Goal: Task Accomplishment & Management: Complete application form

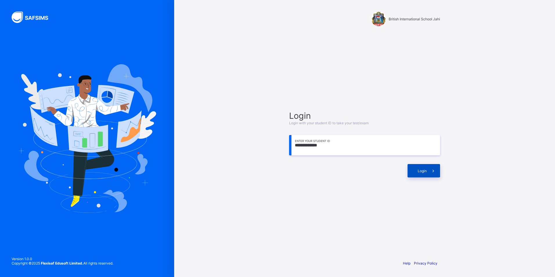
type input "**********"
click at [414, 175] on div "Login" at bounding box center [423, 170] width 32 height 13
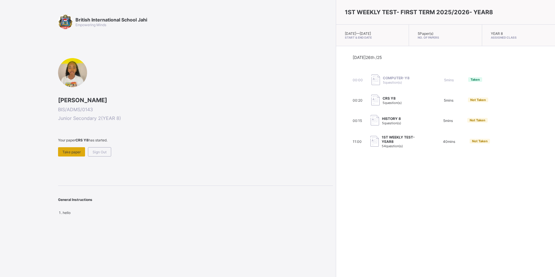
click at [70, 154] on div "Take paper" at bounding box center [71, 151] width 27 height 9
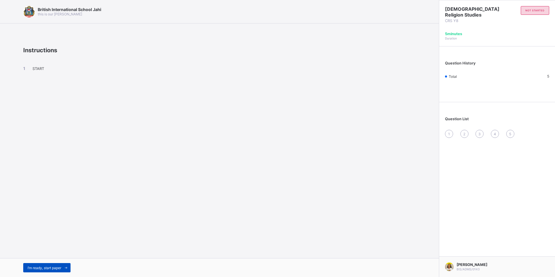
click at [34, 265] on div "I’m ready, start paper" at bounding box center [46, 267] width 47 height 9
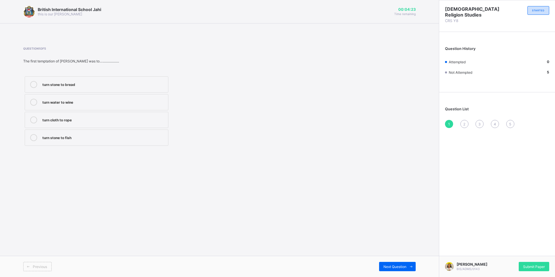
click at [64, 82] on div "turn stone to bread" at bounding box center [103, 84] width 123 height 6
click at [405, 262] on div "Next Question" at bounding box center [397, 266] width 37 height 9
click at [46, 137] on div "40" at bounding box center [103, 137] width 123 height 6
click at [410, 263] on span at bounding box center [410, 266] width 9 height 9
drag, startPoint x: 72, startPoint y: 104, endPoint x: 78, endPoint y: 105, distance: 6.7
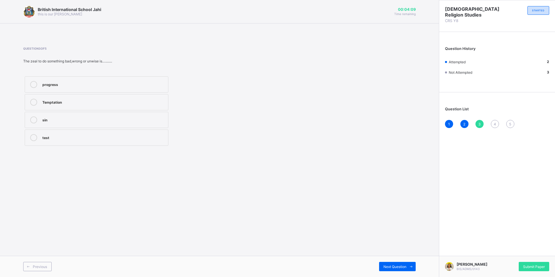
click at [72, 104] on div "Temptation" at bounding box center [103, 102] width 123 height 6
click at [390, 269] on div "Next Question" at bounding box center [397, 266] width 37 height 9
click at [107, 113] on label at bounding box center [97, 120] width 144 height 16
click at [385, 260] on div "Previous Next Question" at bounding box center [219, 266] width 439 height 21
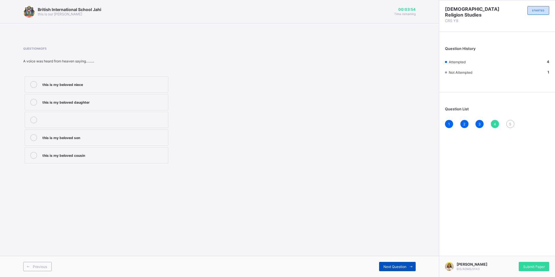
click at [388, 263] on div "Next Question" at bounding box center [397, 266] width 37 height 9
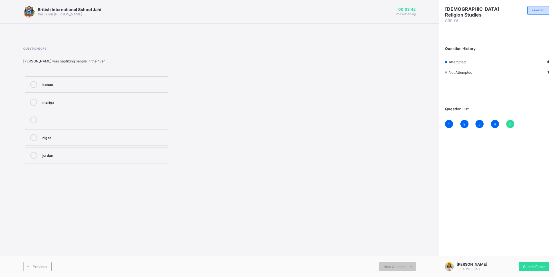
click at [164, 163] on div "benue mariga niger jordan" at bounding box center [96, 120] width 147 height 90
click at [167, 159] on label "jordan" at bounding box center [97, 155] width 144 height 16
click at [541, 264] on span "Submit Paper" at bounding box center [534, 266] width 22 height 4
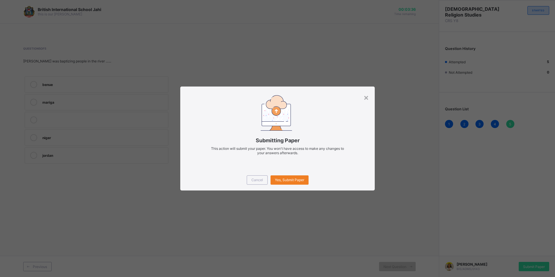
click at [253, 177] on div "Cancel" at bounding box center [257, 179] width 21 height 9
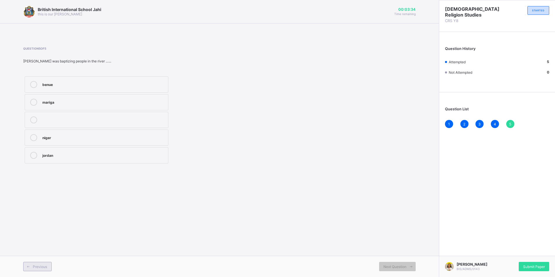
drag, startPoint x: 25, startPoint y: 266, endPoint x: 28, endPoint y: 265, distance: 3.6
click at [28, 265] on span at bounding box center [27, 266] width 9 height 9
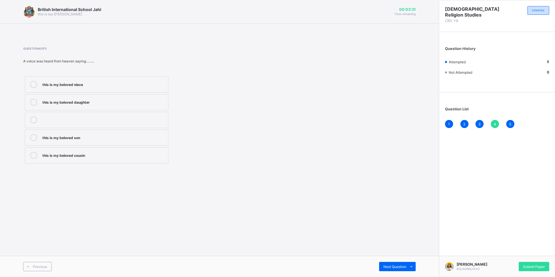
click at [155, 139] on div "this is my beloved son" at bounding box center [103, 137] width 123 height 6
click at [401, 266] on span "Next Question" at bounding box center [394, 266] width 23 height 4
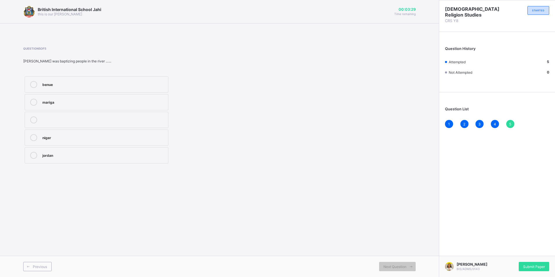
click at [405, 261] on div "Previous Next Question" at bounding box center [219, 266] width 439 height 21
click at [538, 267] on div "Submit Paper" at bounding box center [533, 266] width 30 height 9
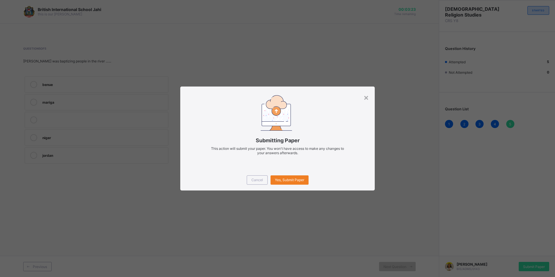
click at [304, 175] on div "Cancel Yes, Submit Paper" at bounding box center [277, 179] width 194 height 21
click at [297, 176] on div "Yes, Submit Paper" at bounding box center [289, 179] width 38 height 9
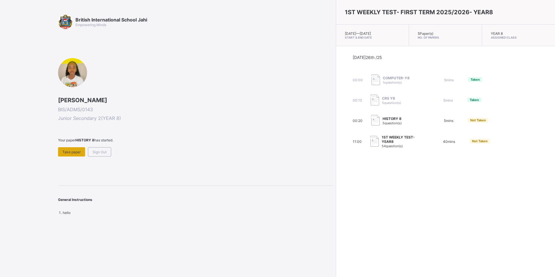
click at [79, 151] on span "Take paper" at bounding box center [71, 152] width 18 height 4
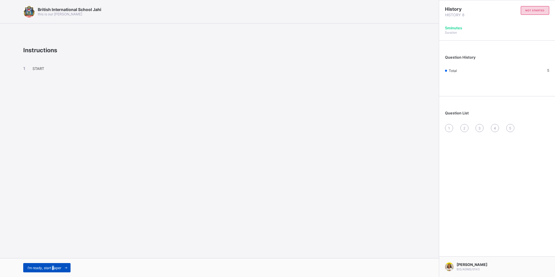
click at [55, 269] on span "I’m ready, start paper" at bounding box center [45, 267] width 34 height 4
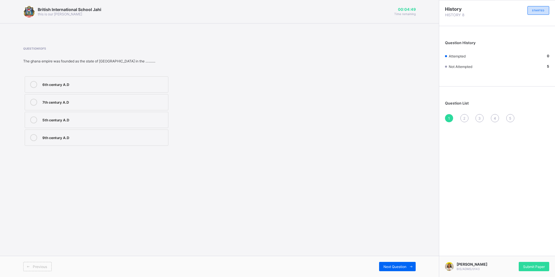
click at [150, 114] on label "5th century A.D" at bounding box center [97, 120] width 144 height 16
click at [399, 263] on div "Next Question" at bounding box center [397, 266] width 37 height 9
click at [156, 88] on label "Mali" at bounding box center [97, 84] width 144 height 16
click at [393, 263] on div "Next Question" at bounding box center [397, 266] width 37 height 9
click at [404, 264] on div "Next Question" at bounding box center [397, 266] width 37 height 9
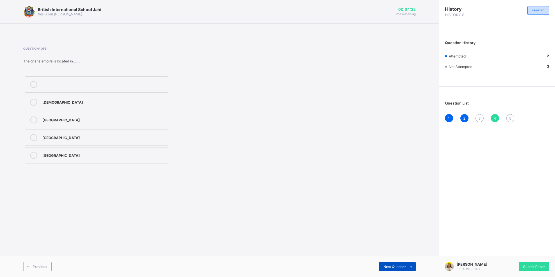
drag, startPoint x: 404, startPoint y: 264, endPoint x: 393, endPoint y: 265, distance: 11.0
click at [392, 265] on span "Next Question" at bounding box center [394, 266] width 23 height 4
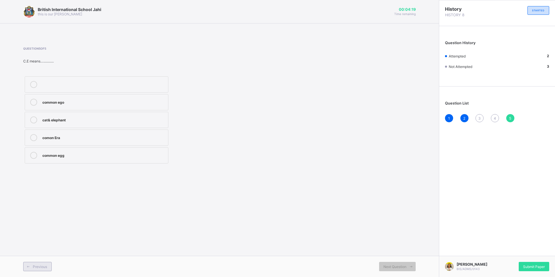
click at [37, 265] on span "Previous" at bounding box center [40, 266] width 14 height 4
drag, startPoint x: 37, startPoint y: 265, endPoint x: 45, endPoint y: 266, distance: 7.6
click at [45, 266] on span "Previous" at bounding box center [40, 266] width 14 height 4
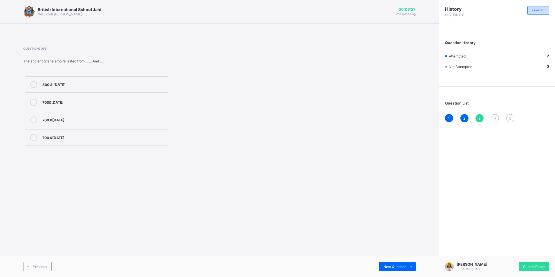
click at [152, 111] on div "800 & [DATE] 700&[DATE] 700 &[DATE] 700 &[DATE]" at bounding box center [96, 111] width 147 height 72
click at [151, 66] on div "Question 3 of 5 The ancient ghana empire lasted from ….... And ….. 800 & [DATE]…" at bounding box center [145, 97] width 244 height 100
click at [93, 165] on div "British International School Jahi this is our [PERSON_NAME] 00:03:21 Time remai…" at bounding box center [219, 138] width 439 height 277
click at [146, 104] on div "700&[DATE]" at bounding box center [103, 102] width 123 height 6
click at [403, 264] on div "Next Question" at bounding box center [397, 266] width 37 height 9
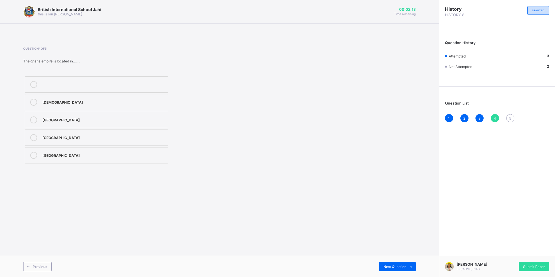
click at [70, 153] on div "[GEOGRAPHIC_DATA]" at bounding box center [103, 155] width 123 height 6
click at [390, 262] on div "Next Question" at bounding box center [397, 266] width 37 height 9
click at [139, 134] on div "comon Era" at bounding box center [103, 137] width 123 height 6
click at [541, 267] on div "Submit Paper" at bounding box center [533, 266] width 30 height 9
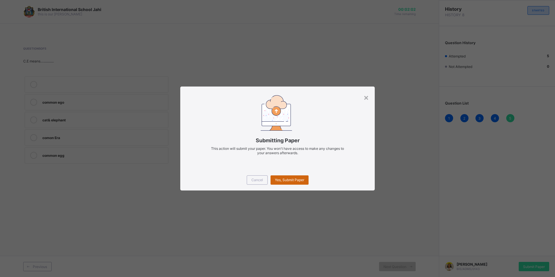
click at [285, 182] on div "Yes, Submit Paper" at bounding box center [289, 179] width 38 height 9
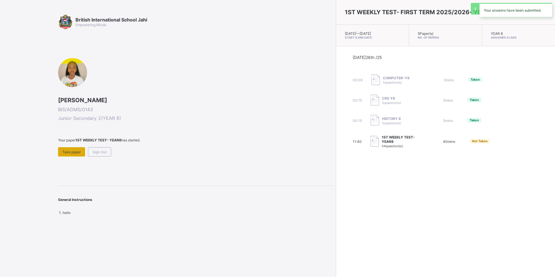
click at [71, 147] on div "Take paper" at bounding box center [71, 151] width 27 height 9
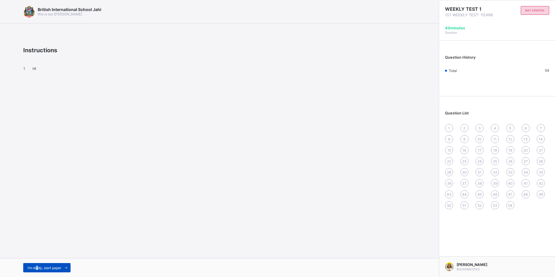
click at [37, 263] on div "I’m ready, start paper" at bounding box center [46, 267] width 47 height 9
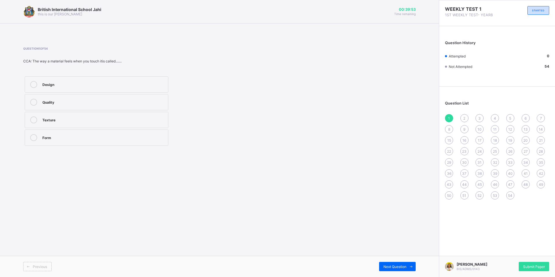
click at [69, 60] on div "CCA: The way a material feels when you touch itis called......." at bounding box center [145, 61] width 244 height 4
click at [62, 116] on label "Texture" at bounding box center [97, 120] width 144 height 16
click at [399, 263] on div "Next Question" at bounding box center [397, 266] width 37 height 9
click at [103, 101] on div "Tundra" at bounding box center [103, 102] width 123 height 6
drag, startPoint x: 386, startPoint y: 268, endPoint x: 390, endPoint y: 262, distance: 7.4
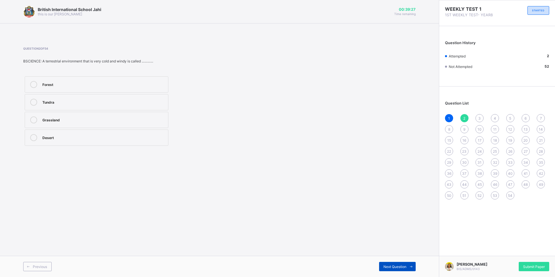
click at [388, 266] on span "Next Question" at bounding box center [394, 266] width 23 height 4
drag, startPoint x: 106, startPoint y: 129, endPoint x: 93, endPoint y: 140, distance: 17.1
click at [105, 130] on div "Aquatic Arboreal Terrestrial Kantongora" at bounding box center [96, 111] width 147 height 72
click at [113, 144] on label "Kantongora" at bounding box center [97, 137] width 144 height 16
click at [396, 261] on div "Previous Next Question" at bounding box center [219, 266] width 439 height 21
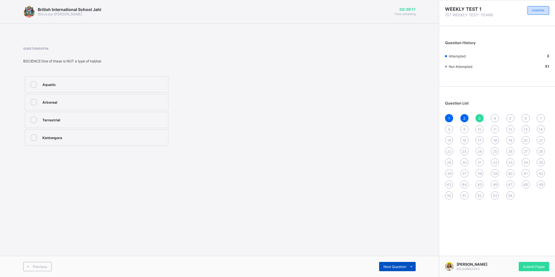
click at [399, 265] on span "Next Question" at bounding box center [394, 266] width 23 height 4
drag, startPoint x: 58, startPoint y: 140, endPoint x: 63, endPoint y: 144, distance: 6.0
click at [58, 140] on label "Habitat" at bounding box center [97, 137] width 144 height 16
click at [409, 263] on span at bounding box center [410, 266] width 9 height 9
click at [73, 113] on label "Transparency" at bounding box center [97, 120] width 144 height 16
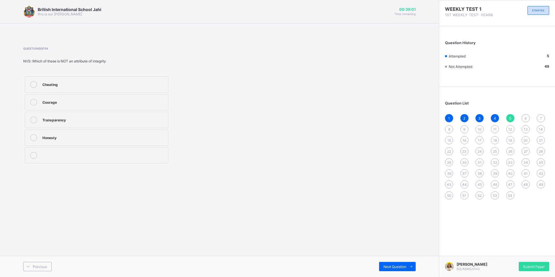
click at [147, 80] on label "Cheating" at bounding box center [97, 84] width 144 height 16
click at [389, 265] on span "Next Question" at bounding box center [394, 266] width 23 height 4
click at [80, 125] on label "Trust" at bounding box center [97, 120] width 144 height 16
click at [386, 261] on div "Previous Next Question" at bounding box center [219, 266] width 439 height 21
click at [406, 265] on span at bounding box center [410, 266] width 9 height 9
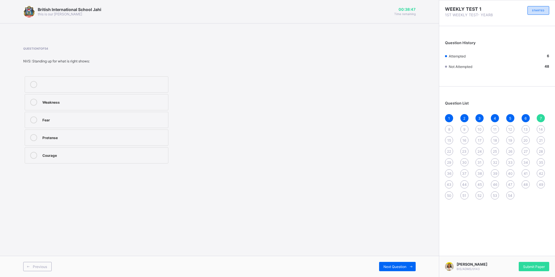
click at [73, 157] on div "Courage" at bounding box center [103, 155] width 123 height 6
click at [401, 269] on div "Next Question" at bounding box center [397, 266] width 37 height 9
drag, startPoint x: 133, startPoint y: 124, endPoint x: 140, endPoint y: 124, distance: 6.4
click at [133, 124] on label "Trustworthiness" at bounding box center [97, 120] width 144 height 16
click at [396, 263] on div "Next Question" at bounding box center [397, 266] width 37 height 9
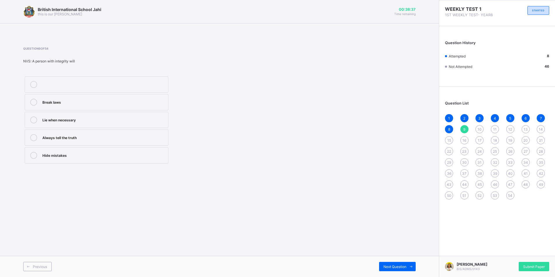
click at [121, 141] on label "Always tell the truth" at bounding box center [97, 137] width 144 height 16
click at [409, 267] on icon at bounding box center [411, 267] width 4 height 4
click at [146, 123] on label "Looking, listening, and feeling for breath" at bounding box center [97, 120] width 144 height 16
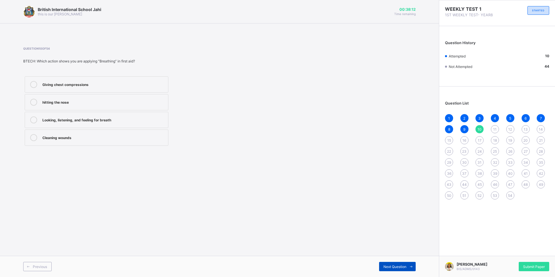
click at [397, 262] on div "Next Question" at bounding box center [397, 266] width 37 height 9
click at [122, 119] on div "Checking pulse" at bounding box center [103, 119] width 123 height 6
click at [410, 267] on icon at bounding box center [411, 267] width 4 height 4
click at [125, 115] on label "When a person is unconscious" at bounding box center [97, 120] width 144 height 16
click at [395, 268] on span "Next Question" at bounding box center [394, 266] width 23 height 4
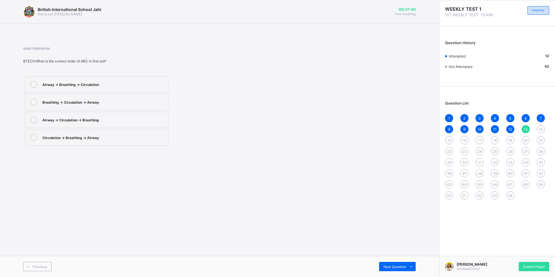
click at [96, 88] on label "Airway → Breathing → Circulation" at bounding box center [97, 84] width 144 height 16
click at [398, 264] on div "Next Question" at bounding box center [397, 266] width 37 height 9
click at [113, 140] on div "Checking if air is clear" at bounding box center [103, 137] width 123 height 7
drag, startPoint x: 396, startPoint y: 268, endPoint x: 399, endPoint y: 263, distance: 6.1
click at [397, 268] on span "Next Question" at bounding box center [394, 266] width 23 height 4
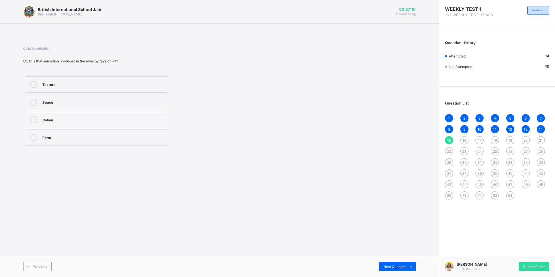
click at [94, 121] on div "Colour" at bounding box center [103, 119] width 123 height 6
click at [413, 267] on icon at bounding box center [411, 267] width 4 height 4
click at [133, 87] on div "Yes" at bounding box center [103, 84] width 123 height 7
click at [388, 264] on div "Next Question" at bounding box center [397, 266] width 37 height 9
click at [85, 117] on div "Line" at bounding box center [103, 119] width 123 height 6
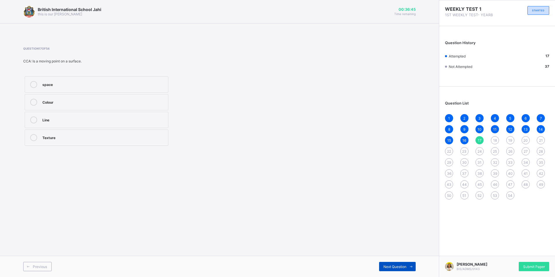
click at [393, 267] on span "Next Question" at bounding box center [394, 266] width 23 height 4
click at [124, 114] on label "Element of design" at bounding box center [97, 120] width 144 height 16
click at [398, 266] on span "Next Question" at bounding box center [394, 266] width 23 height 4
click at [115, 123] on div "wood" at bounding box center [103, 119] width 123 height 7
click at [411, 263] on span at bounding box center [410, 266] width 9 height 9
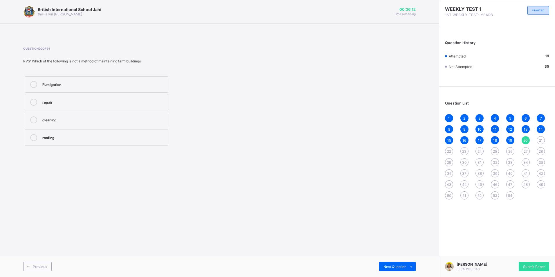
click at [77, 134] on div "roofing" at bounding box center [103, 137] width 123 height 6
click at [394, 265] on span "Next Question" at bounding box center [394, 266] width 23 height 4
click at [79, 116] on label "crib" at bounding box center [97, 120] width 144 height 16
drag, startPoint x: 433, startPoint y: 243, endPoint x: 432, endPoint y: 288, distance: 45.3
click at [432, 276] on html "[GEOGRAPHIC_DATA] Jahi this is our [PERSON_NAME] 00:35:24 Time remaining Questi…" at bounding box center [277, 138] width 555 height 277
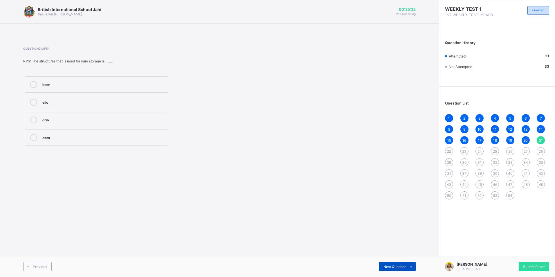
click at [399, 266] on span "Next Question" at bounding box center [394, 266] width 23 height 4
click at [139, 92] on label "Farm buildings" at bounding box center [97, 84] width 144 height 16
click at [387, 267] on span "Next Question" at bounding box center [394, 266] width 23 height 4
click at [154, 124] on label "farm shop" at bounding box center [97, 120] width 144 height 16
click at [393, 266] on span "Next Question" at bounding box center [394, 266] width 23 height 4
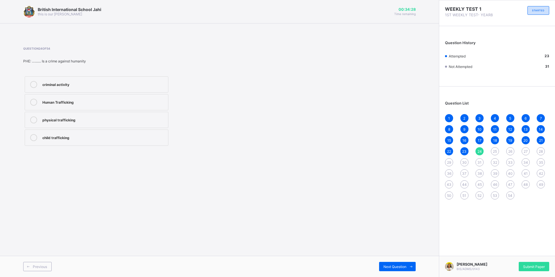
click at [143, 118] on div "physical trafficking" at bounding box center [103, 119] width 123 height 6
click at [401, 264] on div "Next Question" at bounding box center [397, 266] width 37 height 9
click at [102, 119] on div "bowy legs" at bounding box center [103, 119] width 123 height 6
click at [389, 266] on span "Next Question" at bounding box center [394, 266] width 23 height 4
click at [102, 90] on label "[MEDICAL_DATA]" at bounding box center [97, 84] width 144 height 16
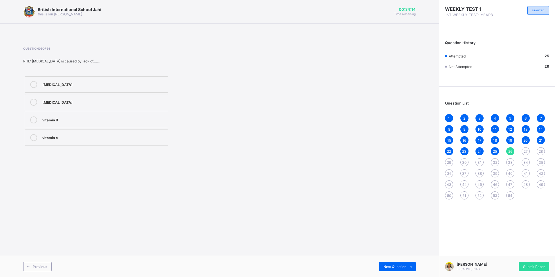
click at [347, 238] on div "British International School Jahi this is our [PERSON_NAME] 00:34:14 Time remai…" at bounding box center [219, 138] width 439 height 277
click at [389, 266] on span "Next Question" at bounding box center [394, 266] width 23 height 4
click at [525, 162] on span "34" at bounding box center [525, 162] width 5 height 4
click at [527, 152] on span "27" at bounding box center [525, 151] width 4 height 4
click at [78, 102] on div "postural defects" at bounding box center [103, 102] width 123 height 6
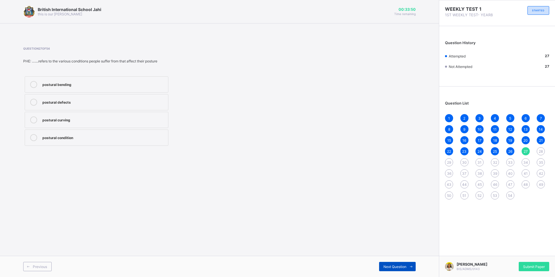
click at [403, 267] on span "Next Question" at bounding box center [394, 266] width 23 height 4
click at [109, 106] on label "posture" at bounding box center [97, 102] width 144 height 16
click at [395, 267] on span "Next Question" at bounding box center [394, 266] width 23 height 4
drag, startPoint x: 124, startPoint y: 85, endPoint x: 142, endPoint y: 99, distance: 22.9
click at [123, 86] on div "Receptionist" at bounding box center [103, 84] width 123 height 6
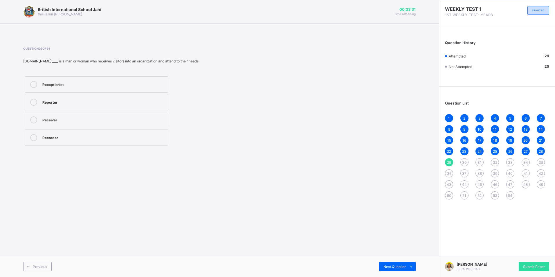
click at [383, 262] on div "Next Question" at bounding box center [397, 266] width 37 height 9
drag, startPoint x: 102, startPoint y: 103, endPoint x: 106, endPoint y: 107, distance: 5.3
click at [106, 107] on label "Neat" at bounding box center [97, 102] width 144 height 16
drag, startPoint x: 410, startPoint y: 259, endPoint x: 407, endPoint y: 246, distance: 13.6
click at [413, 256] on div "Previous Next Question" at bounding box center [219, 266] width 439 height 21
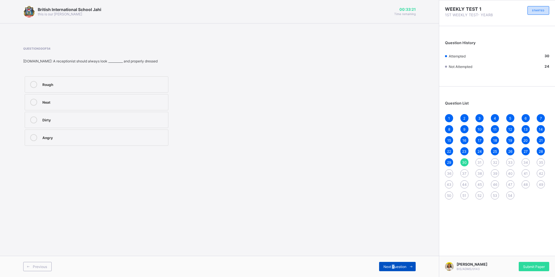
drag, startPoint x: 393, startPoint y: 264, endPoint x: 396, endPoint y: 263, distance: 3.3
click at [395, 264] on span "Next Question" at bounding box center [394, 266] width 23 height 4
click at [122, 114] on label "Complimentary card" at bounding box center [97, 120] width 144 height 16
click at [389, 263] on div "Next Question" at bounding box center [397, 266] width 37 height 9
drag, startPoint x: 139, startPoint y: 136, endPoint x: 384, endPoint y: 254, distance: 271.1
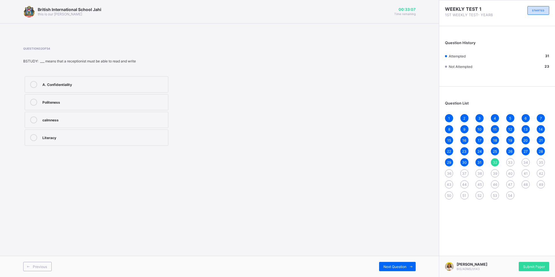
click at [378, 251] on div "British International School Jahi this is our [PERSON_NAME] 00:33:07 Time remai…" at bounding box center [219, 138] width 439 height 277
click at [143, 137] on div "Literacy" at bounding box center [103, 137] width 123 height 6
click at [389, 265] on span "Next Question" at bounding box center [394, 266] width 23 height 4
click at [130, 86] on div "entrance" at bounding box center [103, 84] width 123 height 6
click at [404, 267] on span "Next Question" at bounding box center [394, 266] width 23 height 4
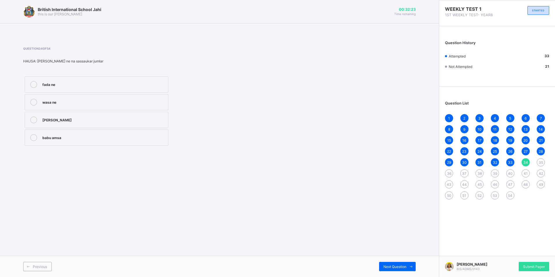
click at [494, 173] on span "39" at bounding box center [495, 173] width 4 height 4
click at [81, 97] on label "Bonne-nuit" at bounding box center [97, 102] width 144 height 16
click at [384, 262] on div "Next Question" at bounding box center [397, 266] width 37 height 9
click at [89, 118] on div "Amazing" at bounding box center [103, 119] width 123 height 6
click at [390, 264] on span "Next Question" at bounding box center [394, 266] width 23 height 4
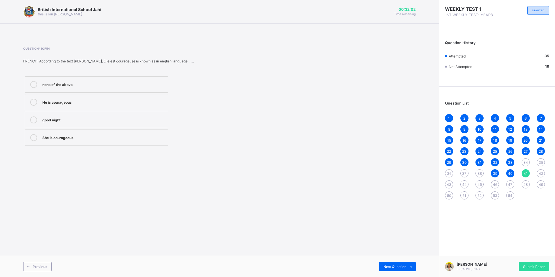
click at [64, 62] on div "FRENCH: According to the text [PERSON_NAME], Elle est courageuse is known as in…" at bounding box center [145, 61] width 244 height 4
click at [112, 60] on div "FRENCH: According to the text [PERSON_NAME], Elle est courageuse is known as in…" at bounding box center [145, 61] width 244 height 4
click at [126, 134] on label "She is courageous" at bounding box center [97, 137] width 144 height 16
click at [399, 263] on div "Next Question" at bounding box center [397, 266] width 37 height 9
click at [107, 90] on label "My brother" at bounding box center [97, 84] width 144 height 16
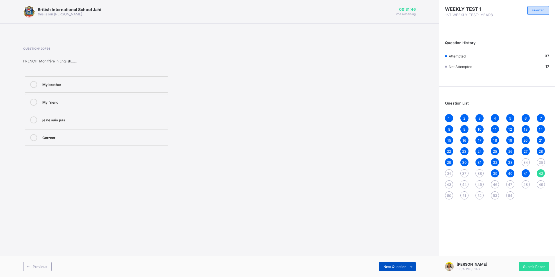
click at [392, 265] on span "Next Question" at bounding box center [394, 266] width 23 height 4
click at [398, 265] on span "Next Question" at bounding box center [394, 266] width 23 height 4
click at [103, 85] on div "b3" at bounding box center [103, 84] width 123 height 6
click at [403, 265] on span "Next Question" at bounding box center [394, 266] width 23 height 4
click at [121, 118] on div "80" at bounding box center [103, 119] width 123 height 6
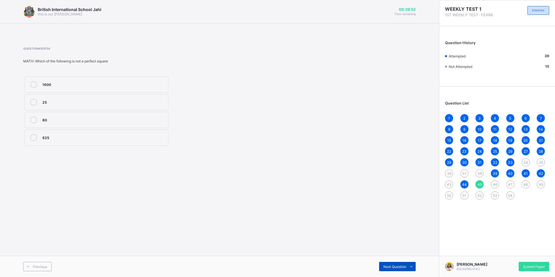
click at [379, 266] on div "Next Question" at bounding box center [397, 266] width 37 height 9
click at [114, 101] on div "15, 21, 28, 36" at bounding box center [103, 102] width 123 height 6
click at [392, 268] on span "Next Question" at bounding box center [394, 266] width 23 height 4
click at [102, 106] on label "15" at bounding box center [97, 102] width 144 height 16
click at [105, 115] on label "5" at bounding box center [97, 120] width 144 height 16
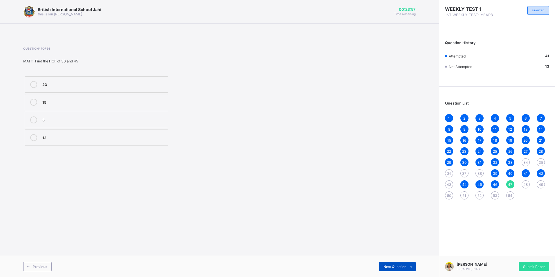
click at [410, 264] on span at bounding box center [410, 266] width 9 height 9
click at [91, 117] on div "At" at bounding box center [103, 119] width 123 height 6
click at [386, 267] on span "Next Question" at bounding box center [394, 266] width 23 height 4
click at [102, 88] on label "under" at bounding box center [97, 84] width 144 height 16
click at [403, 264] on div "Next Question" at bounding box center [397, 266] width 37 height 9
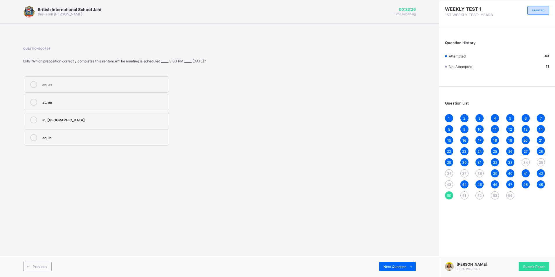
click at [129, 102] on div "at, on" at bounding box center [103, 102] width 123 height 6
click at [407, 265] on span at bounding box center [410, 266] width 9 height 9
click at [105, 99] on div "Listen to" at bounding box center [103, 102] width 123 height 6
click at [391, 265] on span "Next Question" at bounding box center [394, 266] width 23 height 4
click at [135, 130] on label "Disagreed" at bounding box center [97, 137] width 144 height 16
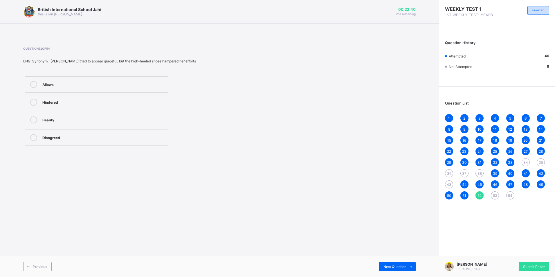
click at [402, 259] on div "Previous Next Question" at bounding box center [219, 266] width 439 height 21
click at [404, 263] on div "Next Question" at bounding box center [397, 266] width 37 height 9
click at [134, 126] on label "aerial habitat" at bounding box center [97, 120] width 144 height 16
click at [383, 264] on div "Next Question" at bounding box center [397, 266] width 37 height 9
click at [95, 84] on div "Adaptation" at bounding box center [103, 84] width 123 height 6
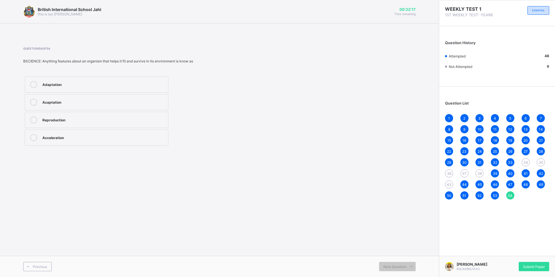
click at [448, 186] on span "43" at bounding box center [448, 184] width 5 height 4
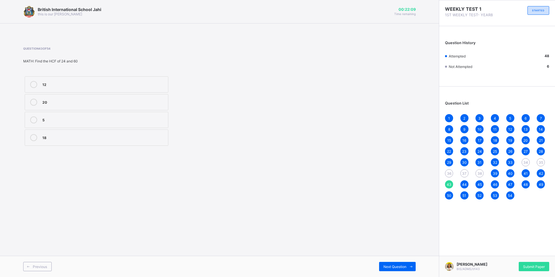
click at [72, 88] on label "12" at bounding box center [97, 84] width 144 height 16
click at [404, 266] on span "Next Question" at bounding box center [394, 266] width 23 height 4
click at [527, 162] on span "34" at bounding box center [525, 162] width 5 height 4
click at [113, 89] on label "fada ne" at bounding box center [97, 84] width 144 height 16
click at [402, 264] on div "Next Question" at bounding box center [397, 266] width 37 height 9
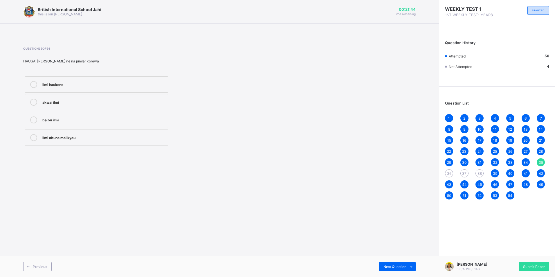
click at [80, 103] on div "akwai ilmi" at bounding box center [103, 102] width 123 height 6
click at [402, 266] on span "Next Question" at bounding box center [394, 266] width 23 height 4
click at [110, 84] on div "kwallo" at bounding box center [103, 84] width 123 height 6
click at [395, 265] on span "Next Question" at bounding box center [394, 266] width 23 height 4
click at [148, 125] on label "hakuri" at bounding box center [97, 120] width 144 height 16
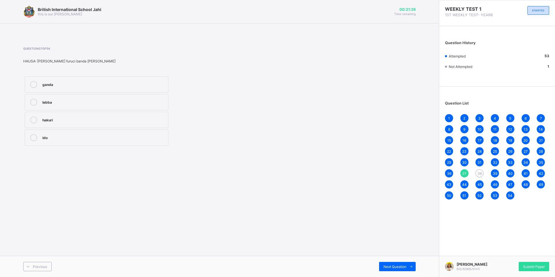
click at [144, 106] on label "lebba" at bounding box center [97, 102] width 144 height 16
click at [167, 126] on label "hakuri" at bounding box center [97, 120] width 144 height 16
click at [393, 266] on span "Next Question" at bounding box center [394, 266] width 23 height 4
click at [161, 151] on div "Question 38 of 54 HAUSA: Menene ma'nar FURUCI [PERSON_NAME] surutu ihu [PERSON_…" at bounding box center [219, 97] width 392 height 118
click at [163, 143] on label "[PERSON_NAME]" at bounding box center [97, 137] width 144 height 16
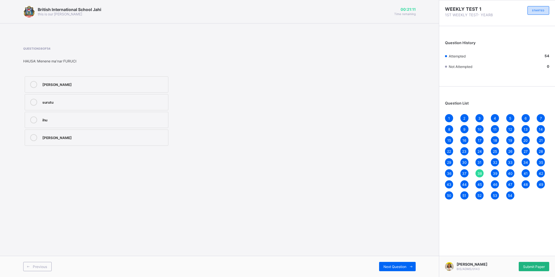
click at [538, 265] on span "Submit Paper" at bounding box center [534, 266] width 22 height 4
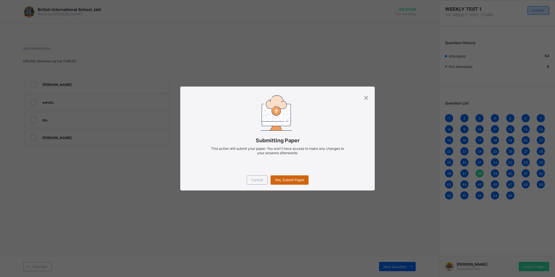
click at [305, 182] on div "Yes, Submit Paper" at bounding box center [289, 179] width 38 height 9
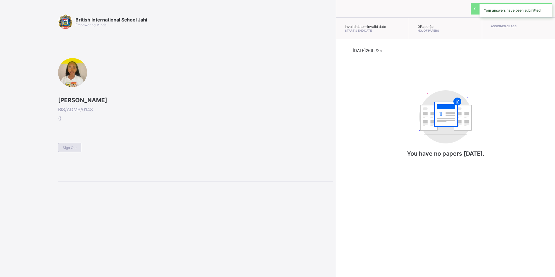
click at [74, 144] on div "Sign Out" at bounding box center [69, 147] width 23 height 9
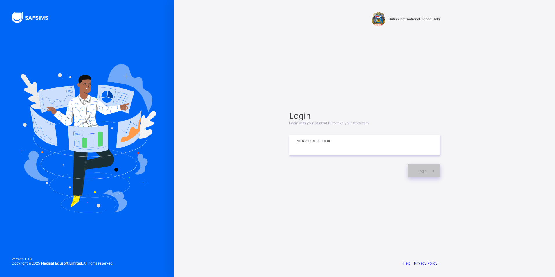
click at [314, 150] on input at bounding box center [364, 145] width 151 height 20
type input "**********"
click at [425, 171] on span "Login" at bounding box center [421, 171] width 9 height 4
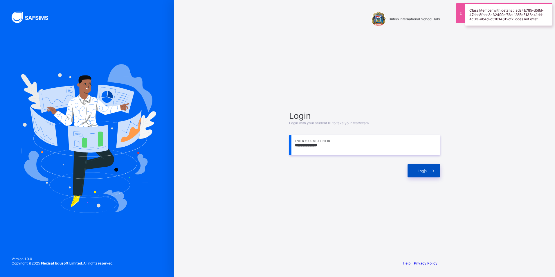
click at [425, 171] on span "Login" at bounding box center [421, 171] width 9 height 4
click at [416, 170] on div "Login" at bounding box center [423, 170] width 32 height 13
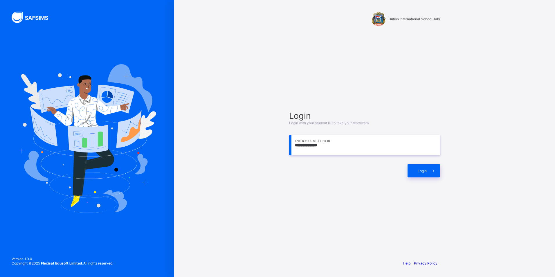
click at [412, 163] on div "**********" at bounding box center [364, 144] width 151 height 67
click at [410, 173] on div "Login" at bounding box center [423, 170] width 32 height 13
click at [431, 168] on span at bounding box center [432, 170] width 13 height 13
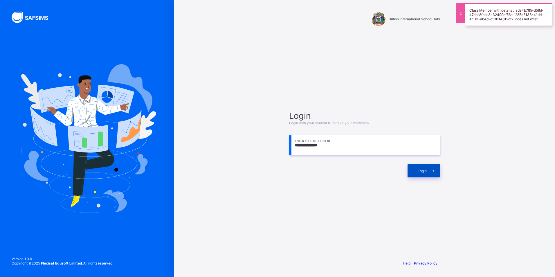
drag, startPoint x: 427, startPoint y: 166, endPoint x: 429, endPoint y: 169, distance: 3.8
click at [429, 169] on span at bounding box center [432, 170] width 13 height 13
click at [412, 170] on div "Login" at bounding box center [423, 170] width 32 height 13
click at [410, 170] on div "Login" at bounding box center [423, 170] width 32 height 13
drag, startPoint x: 424, startPoint y: 173, endPoint x: 423, endPoint y: 167, distance: 6.4
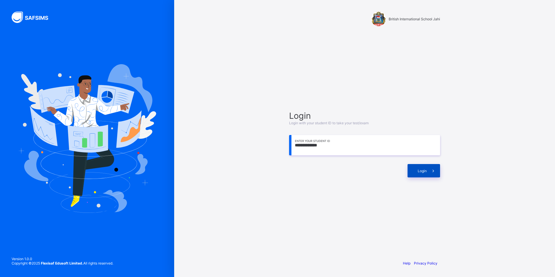
click at [423, 167] on div "Login" at bounding box center [423, 170] width 32 height 13
click at [432, 168] on span at bounding box center [432, 170] width 13 height 13
click at [424, 169] on span "Login" at bounding box center [421, 171] width 9 height 4
click at [426, 169] on span "Login" at bounding box center [421, 171] width 9 height 4
click at [417, 167] on div "Login" at bounding box center [423, 170] width 32 height 13
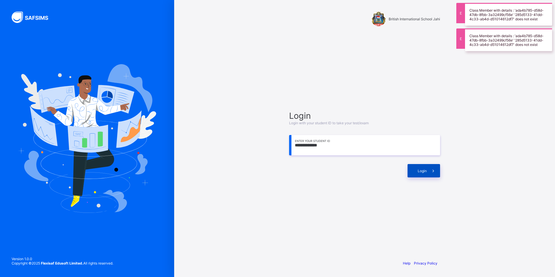
click at [416, 167] on div "Login" at bounding box center [423, 170] width 32 height 13
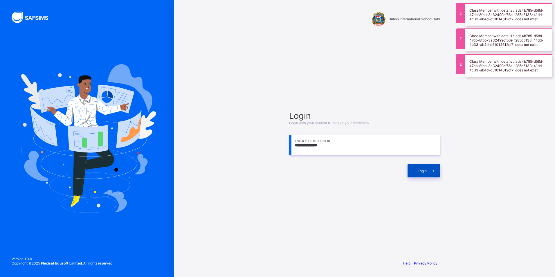
click at [416, 167] on div "Login" at bounding box center [423, 170] width 32 height 13
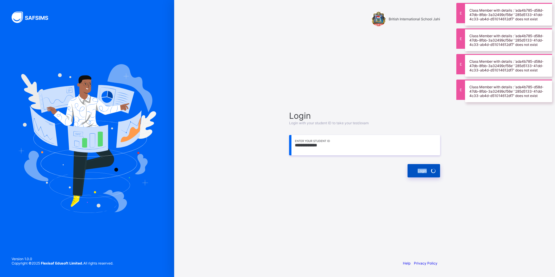
click at [416, 167] on div "Login" at bounding box center [423, 170] width 32 height 13
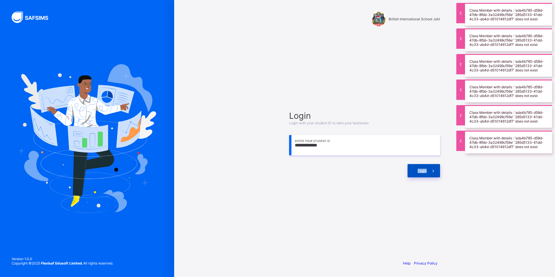
click at [416, 167] on div "Login" at bounding box center [423, 170] width 32 height 13
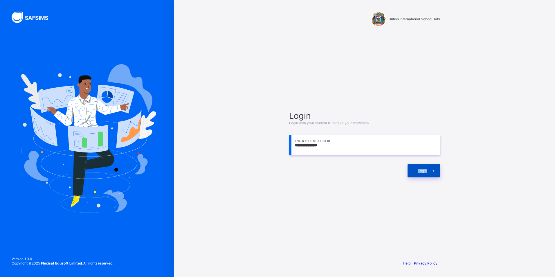
click at [421, 170] on span "Login" at bounding box center [421, 171] width 9 height 4
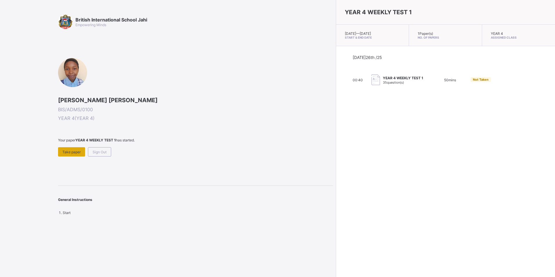
click at [76, 151] on span "Take paper" at bounding box center [71, 152] width 18 height 4
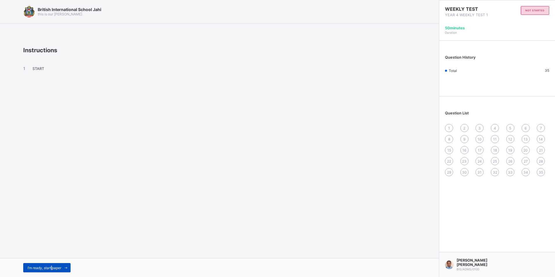
click at [53, 266] on span "I’m ready, start paper" at bounding box center [45, 267] width 34 height 4
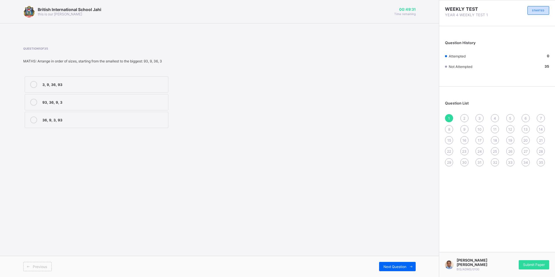
click at [58, 84] on div "3, 9, 36, 93" at bounding box center [103, 84] width 123 height 6
click at [464, 116] on span "2" at bounding box center [464, 118] width 2 height 4
click at [50, 121] on div "XIII" at bounding box center [103, 119] width 123 height 6
click at [480, 117] on span "3" at bounding box center [479, 118] width 2 height 4
click at [71, 84] on div "X" at bounding box center [103, 84] width 123 height 6
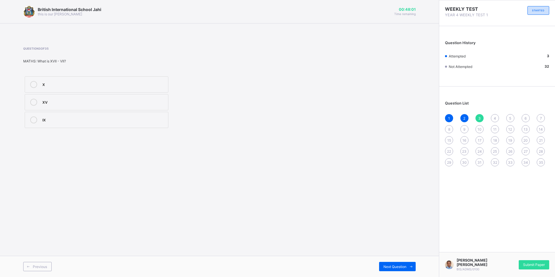
click at [493, 119] on div "4" at bounding box center [495, 118] width 8 height 8
click at [146, 82] on div "2, 4, 7, 36" at bounding box center [103, 84] width 123 height 6
click at [508, 116] on div "5" at bounding box center [510, 118] width 8 height 8
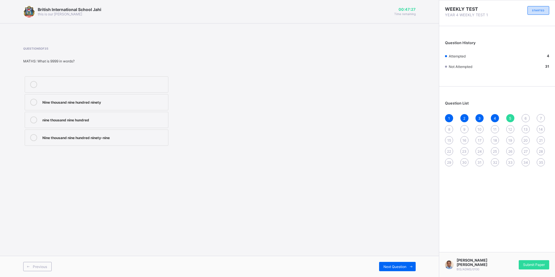
click at [140, 136] on div "Nine thousand nine hundred ninety-nine" at bounding box center [103, 137] width 123 height 6
click at [403, 265] on span "Next Question" at bounding box center [394, 266] width 23 height 4
click at [158, 124] on label "belief in only one [DEMOGRAPHIC_DATA]" at bounding box center [97, 120] width 144 height 16
click at [400, 265] on span "Next Question" at bounding box center [394, 266] width 23 height 4
click at [131, 96] on label "belief in angels" at bounding box center [97, 102] width 144 height 16
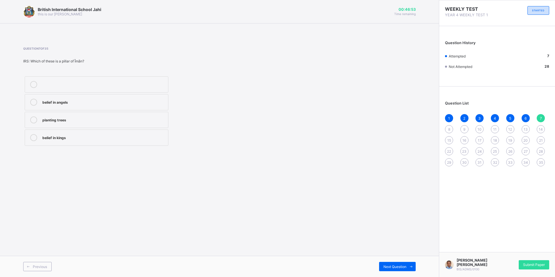
click at [450, 126] on div "8" at bounding box center [449, 129] width 8 height 8
click at [140, 120] on div "faith or belief in [DEMOGRAPHIC_DATA]" at bounding box center [103, 119] width 123 height 6
click at [466, 130] on div "9" at bounding box center [464, 129] width 8 height 8
click at [48, 121] on div "Praying ([PERSON_NAME])" at bounding box center [103, 119] width 123 height 6
click at [479, 129] on span "10" at bounding box center [479, 129] width 4 height 4
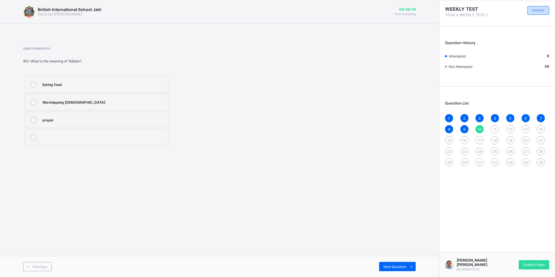
click at [122, 102] on div "Worshipping [DEMOGRAPHIC_DATA]" at bounding box center [103, 102] width 123 height 6
click at [399, 262] on div "Next Question" at bounding box center [397, 266] width 37 height 9
drag, startPoint x: 149, startPoint y: 81, endPoint x: 162, endPoint y: 91, distance: 16.5
click at [152, 84] on div "True" at bounding box center [103, 84] width 123 height 6
click at [395, 262] on div "Next Question" at bounding box center [397, 266] width 37 height 9
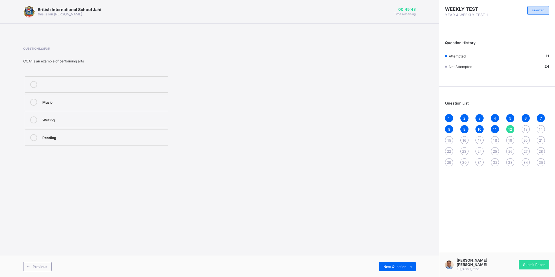
click at [164, 105] on div "Music" at bounding box center [103, 102] width 123 height 7
click at [524, 128] on span "13" at bounding box center [525, 129] width 4 height 4
click at [86, 122] on div "Nylon" at bounding box center [103, 119] width 123 height 6
click at [542, 127] on span "14" at bounding box center [540, 129] width 4 height 4
click at [140, 118] on div "Fighting" at bounding box center [103, 119] width 123 height 6
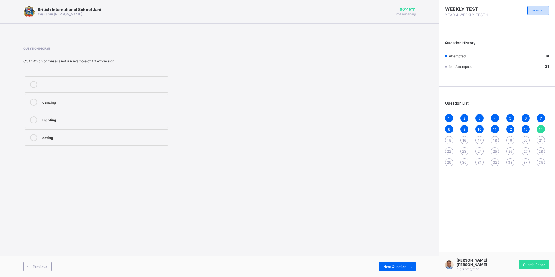
click at [445, 139] on div "15" at bounding box center [449, 140] width 8 height 8
click at [99, 87] on div "Art" at bounding box center [103, 84] width 123 height 7
click at [463, 140] on span "16" at bounding box center [464, 140] width 4 height 4
click at [124, 105] on div "Hard disk" at bounding box center [103, 102] width 123 height 7
click at [480, 135] on div "1 2 3 4 5 6 7 8 9 10 11 12 13 14 15 16 17 18 19 20 21 22 23 24 25 26 27 28 29 3…" at bounding box center [497, 140] width 104 height 52
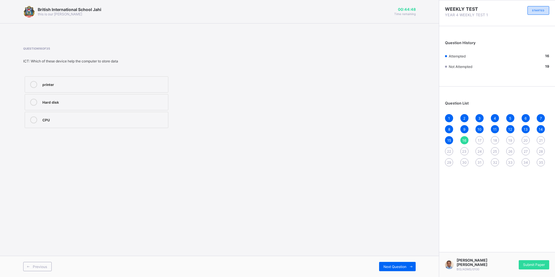
click at [478, 138] on div "17" at bounding box center [479, 140] width 8 height 8
click at [109, 126] on label "Monitor" at bounding box center [97, 120] width 144 height 16
click at [493, 138] on span "18" at bounding box center [495, 140] width 4 height 4
click at [45, 104] on div "[PERSON_NAME] beacon" at bounding box center [103, 102] width 123 height 6
click at [510, 136] on div "19" at bounding box center [510, 140] width 8 height 8
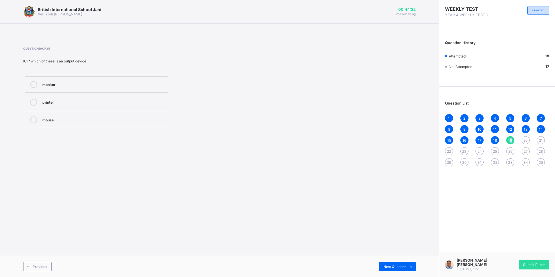
click at [510, 140] on span "19" at bounding box center [510, 140] width 4 height 4
click at [42, 107] on label "printer" at bounding box center [97, 102] width 144 height 16
click at [527, 140] on span "20" at bounding box center [525, 140] width 4 height 4
click at [140, 105] on div "4" at bounding box center [103, 102] width 123 height 7
click at [540, 138] on div "21" at bounding box center [540, 140] width 8 height 8
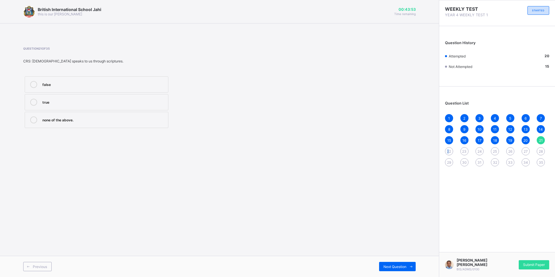
click at [450, 148] on div "1 2 3 4 5 6 7 8 9 10 11 12 13 14 15 16 17 18 19 20 21 22 23 24 25 26 27 28 29 3…" at bounding box center [497, 140] width 104 height 52
click at [450, 151] on span "22" at bounding box center [449, 151] width 4 height 4
click at [466, 149] on span "23" at bounding box center [464, 151] width 4 height 4
click at [480, 147] on div "24" at bounding box center [479, 151] width 8 height 8
click at [496, 148] on div "25" at bounding box center [495, 151] width 8 height 8
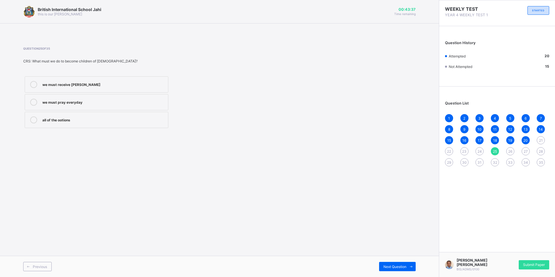
click at [512, 149] on div "26" at bounding box center [510, 151] width 8 height 8
click at [136, 80] on label "shouted" at bounding box center [97, 84] width 144 height 16
click at [523, 149] on div "27" at bounding box center [525, 151] width 8 height 8
click at [46, 87] on div "roasted" at bounding box center [103, 84] width 123 height 7
click at [539, 150] on span "28" at bounding box center [540, 151] width 4 height 4
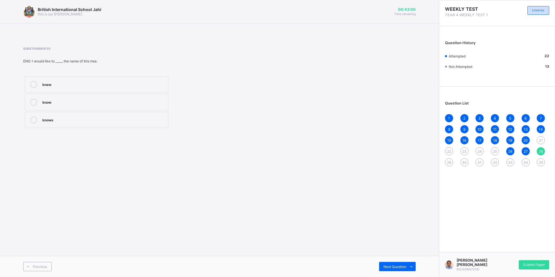
click at [138, 102] on div "know" at bounding box center [103, 102] width 123 height 6
click at [449, 162] on span "29" at bounding box center [449, 162] width 4 height 4
click at [136, 81] on div "leave" at bounding box center [103, 84] width 123 height 6
click at [464, 160] on div "30" at bounding box center [464, 162] width 8 height 8
drag, startPoint x: 412, startPoint y: 176, endPoint x: 396, endPoint y: 75, distance: 102.1
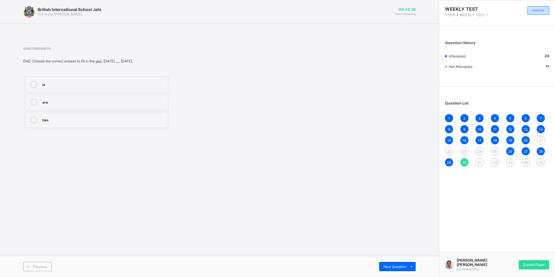
click at [396, 75] on div "Question 30 of 35 ENG: Choose the correct answer to fill in the gap. [DATE] ___…" at bounding box center [219, 88] width 392 height 83
click at [150, 82] on div "is" at bounding box center [103, 84] width 123 height 6
click at [480, 159] on div "31" at bounding box center [479, 162] width 8 height 8
click at [98, 105] on div "Running" at bounding box center [103, 102] width 123 height 7
click at [497, 159] on div "32" at bounding box center [495, 162] width 8 height 8
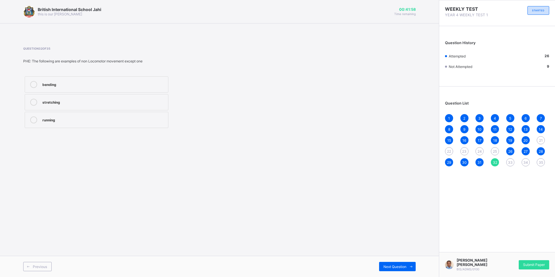
click at [133, 98] on label "stretching" at bounding box center [97, 102] width 144 height 16
click at [509, 159] on div "33" at bounding box center [510, 162] width 8 height 8
click at [164, 105] on div "Stretching" at bounding box center [103, 102] width 123 height 7
click at [523, 161] on span "34" at bounding box center [525, 162] width 5 height 4
click at [134, 79] on label "Non_ Locomotor movement" at bounding box center [97, 84] width 144 height 16
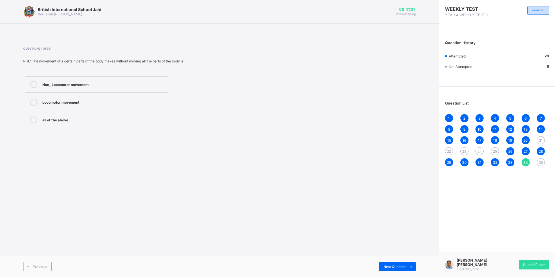
click at [539, 162] on span "35" at bounding box center [540, 162] width 4 height 4
click at [96, 116] on div "Locomotor movement" at bounding box center [103, 119] width 123 height 6
drag, startPoint x: 537, startPoint y: 260, endPoint x: 538, endPoint y: 265, distance: 5.1
click at [538, 265] on div "Submit Paper" at bounding box center [533, 264] width 30 height 9
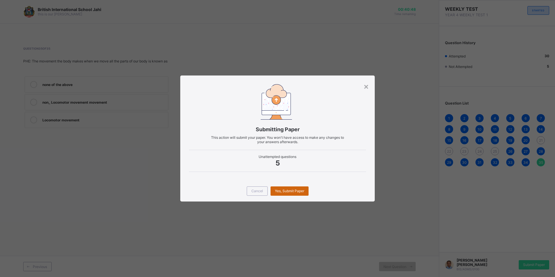
click at [287, 192] on span "Yes, Submit Paper" at bounding box center [289, 191] width 29 height 4
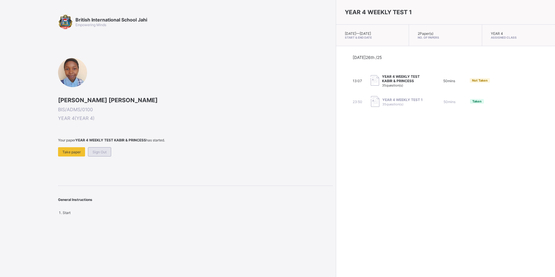
click at [96, 152] on span "Sign Out" at bounding box center [100, 152] width 14 height 4
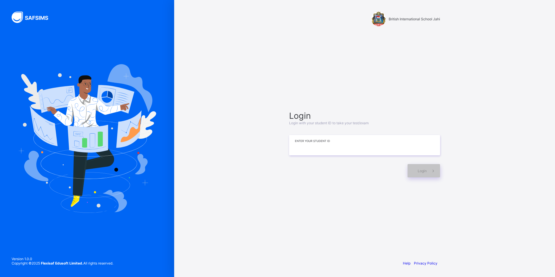
drag, startPoint x: 361, startPoint y: 149, endPoint x: 362, endPoint y: 144, distance: 5.1
click at [361, 149] on input at bounding box center [364, 145] width 151 height 20
type input "*"
type input "**********"
click at [437, 167] on span at bounding box center [432, 170] width 13 height 13
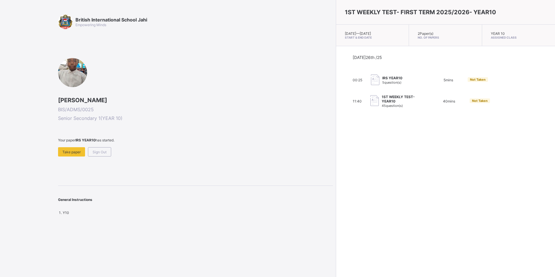
click at [401, 108] on div "[DATE] 26th /25 00:25 IRS YEAR10 5 question(s) 5 mins Not Taken 11:40 1ST WEEKL…" at bounding box center [445, 81] width 219 height 70
click at [381, 105] on span "45 question(s)" at bounding box center [391, 106] width 21 height 4
drag, startPoint x: 369, startPoint y: 105, endPoint x: 287, endPoint y: 124, distance: 84.2
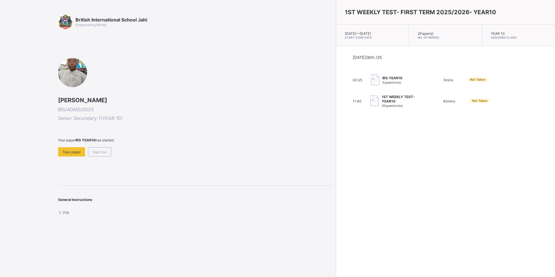
click at [287, 124] on div "[PERSON_NAME] BIS/ADMS/0025 Senior Secondary 1 ( YEAR 10 ) Your paper IRS YEAR1…" at bounding box center [195, 107] width 275 height 98
click at [77, 153] on div "Take paper" at bounding box center [71, 151] width 27 height 9
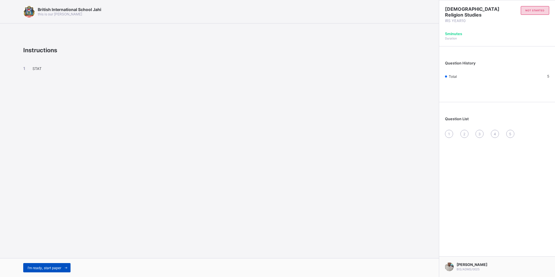
click at [67, 265] on span at bounding box center [65, 267] width 9 height 9
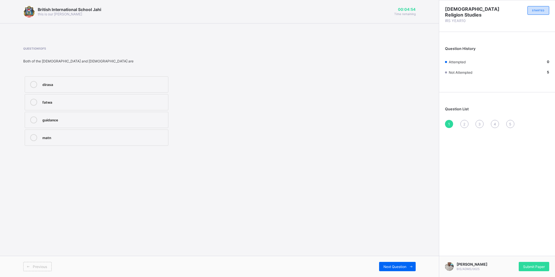
click at [59, 120] on div "guidance" at bounding box center [103, 119] width 123 height 6
click at [389, 265] on span "Next Question" at bounding box center [394, 266] width 23 height 4
click at [68, 138] on div "[DEMOGRAPHIC_DATA]" at bounding box center [103, 137] width 123 height 6
drag, startPoint x: 401, startPoint y: 231, endPoint x: 402, endPoint y: 261, distance: 29.6
click at [402, 261] on div "British International School Jahi this is our [PERSON_NAME] 00:04:45 Time remai…" at bounding box center [219, 138] width 439 height 277
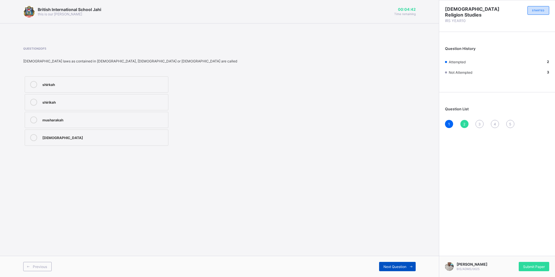
drag, startPoint x: 402, startPoint y: 261, endPoint x: 398, endPoint y: 266, distance: 7.1
click at [398, 266] on span "Next Question" at bounding box center [394, 266] width 23 height 4
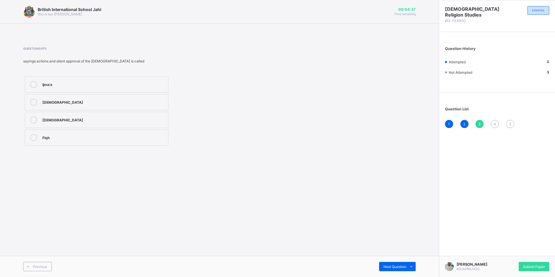
click at [73, 122] on div "[DEMOGRAPHIC_DATA]" at bounding box center [103, 119] width 123 height 7
click at [398, 263] on div "Next Question" at bounding box center [397, 266] width 37 height 9
drag, startPoint x: 399, startPoint y: 264, endPoint x: 274, endPoint y: 180, distance: 149.8
click at [274, 180] on div "British International School Jahi this is our [PERSON_NAME] 00:04:35 Time remai…" at bounding box center [219, 138] width 439 height 277
click at [100, 136] on div "first stage of revelation" at bounding box center [103, 137] width 123 height 6
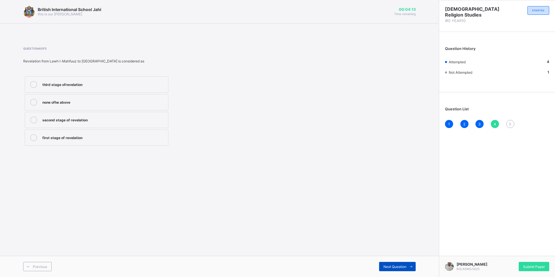
click at [400, 265] on span "Next Question" at bounding box center [394, 266] width 23 height 4
click at [75, 122] on div "revelation" at bounding box center [103, 119] width 123 height 6
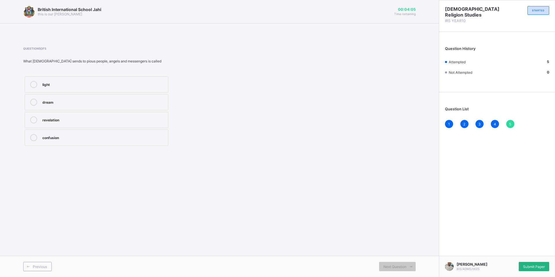
click at [521, 266] on div "Submit Paper" at bounding box center [533, 266] width 30 height 9
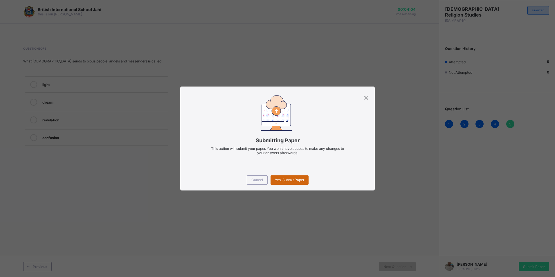
click at [285, 182] on span "Yes, Submit Paper" at bounding box center [289, 180] width 29 height 4
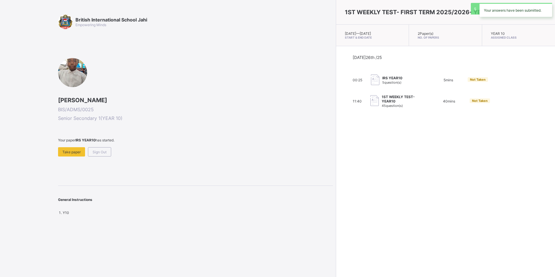
click at [284, 179] on div "British International School Jahi Empowering Minds [PERSON_NAME] BIS/ADMS/0025 …" at bounding box center [195, 115] width 275 height 200
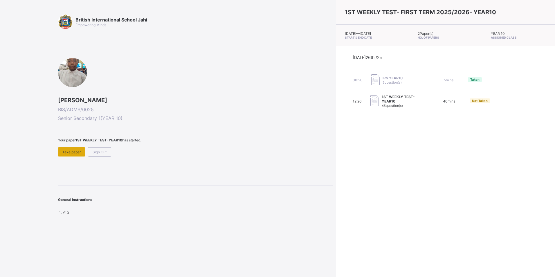
click at [66, 150] on span "Take paper" at bounding box center [71, 152] width 18 height 4
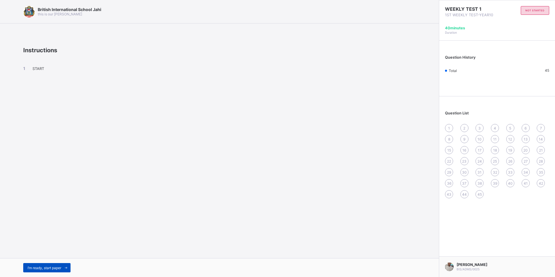
click at [66, 268] on icon at bounding box center [66, 268] width 4 height 4
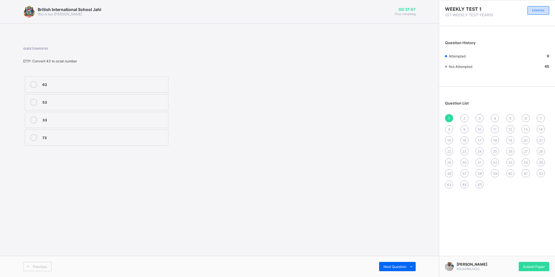
click at [44, 103] on div "53" at bounding box center [103, 102] width 123 height 6
click at [408, 267] on span at bounding box center [410, 266] width 9 height 9
click at [90, 142] on label "Operating System" at bounding box center [97, 137] width 144 height 16
click at [386, 267] on span "Next Question" at bounding box center [394, 266] width 23 height 4
click at [70, 135] on div "Function" at bounding box center [103, 137] width 123 height 6
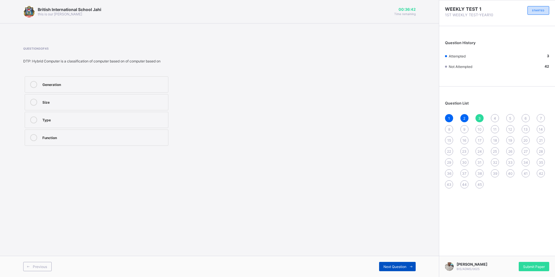
click at [399, 266] on span "Next Question" at bounding box center [394, 266] width 23 height 4
click at [100, 136] on div "Digitalization" at bounding box center [103, 137] width 123 height 6
click at [403, 263] on div "Next Question" at bounding box center [397, 266] width 37 height 9
click at [57, 122] on div "101011" at bounding box center [103, 119] width 123 height 6
click at [402, 266] on span "Next Question" at bounding box center [394, 266] width 23 height 4
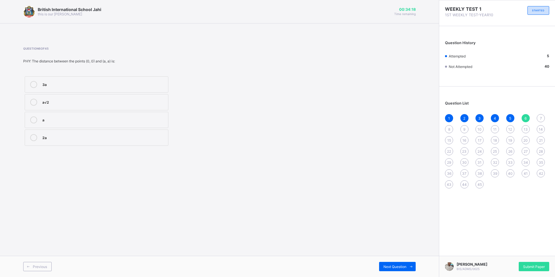
click at [542, 118] on div "7" at bounding box center [540, 118] width 8 height 8
click at [99, 104] on div "Projectile motion" at bounding box center [103, 102] width 123 height 6
click at [385, 263] on div "Next Question" at bounding box center [397, 266] width 37 height 9
click at [74, 123] on div "[PERSON_NAME]" at bounding box center [103, 119] width 123 height 7
click at [145, 117] on div "[PERSON_NAME]" at bounding box center [103, 119] width 123 height 6
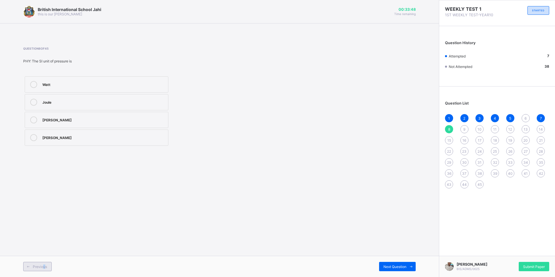
click at [45, 266] on span "Previous" at bounding box center [40, 266] width 14 height 4
click at [403, 266] on span "Next Question" at bounding box center [394, 266] width 23 height 4
click at [412, 267] on icon at bounding box center [411, 267] width 4 height 4
click at [78, 135] on div "Force" at bounding box center [103, 137] width 123 height 6
click at [404, 268] on span "Next Question" at bounding box center [394, 266] width 23 height 4
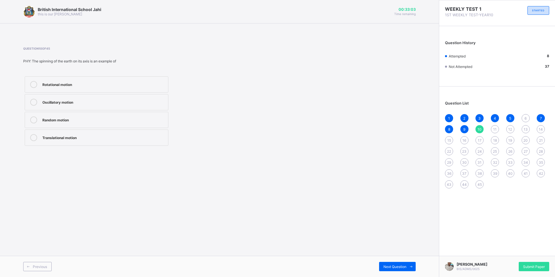
click at [103, 88] on label "Rotational motion" at bounding box center [97, 84] width 144 height 16
click at [412, 267] on icon at bounding box center [411, 267] width 4 height 4
click at [82, 87] on div "∅" at bounding box center [103, 84] width 123 height 7
click at [412, 263] on span at bounding box center [410, 266] width 9 height 9
click at [68, 87] on div "∅" at bounding box center [103, 84] width 123 height 7
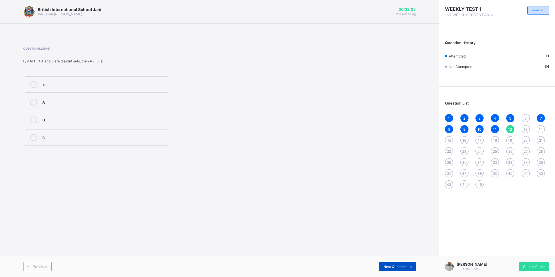
click at [414, 263] on span at bounding box center [410, 266] width 9 height 9
click at [68, 86] on div "{1, 3, 5, 7}" at bounding box center [103, 84] width 123 height 6
click at [480, 128] on span "10" at bounding box center [479, 129] width 4 height 4
click at [494, 129] on span "11" at bounding box center [494, 129] width 3 height 4
click at [529, 128] on div "13" at bounding box center [525, 129] width 8 height 8
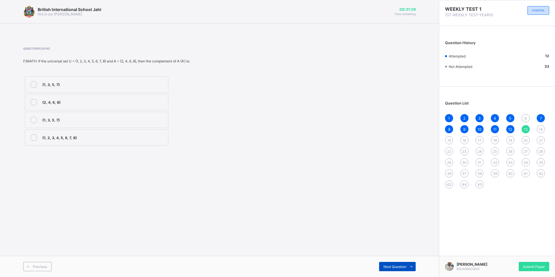
click at [405, 264] on div "Next Question" at bounding box center [397, 266] width 37 height 9
click at [73, 121] on div "{c, d}" at bounding box center [103, 119] width 123 height 6
click at [403, 265] on span "Next Question" at bounding box center [394, 266] width 23 height 4
click at [59, 101] on div "{3, 4}" at bounding box center [103, 102] width 123 height 6
click at [387, 264] on span "Next Question" at bounding box center [394, 266] width 23 height 4
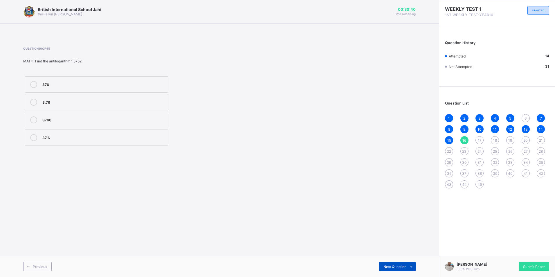
click at [399, 265] on span "Next Question" at bounding box center [394, 266] width 23 height 4
click at [395, 265] on span "Next Question" at bounding box center [394, 266] width 23 height 4
click at [86, 136] on div "6.7×10-4" at bounding box center [103, 137] width 123 height 6
click at [399, 267] on span "Next Question" at bounding box center [394, 266] width 23 height 4
click at [402, 265] on span "Next Question" at bounding box center [394, 266] width 23 height 4
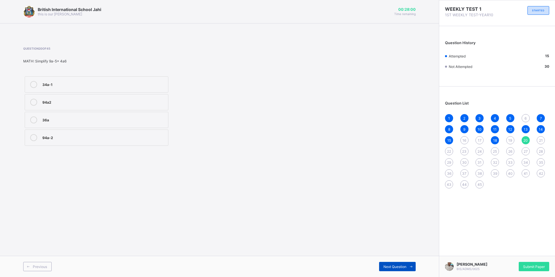
click at [393, 265] on span "Next Question" at bounding box center [394, 266] width 23 height 4
click at [50, 103] on div "yam" at bounding box center [103, 102] width 123 height 6
click at [394, 264] on span "Next Question" at bounding box center [394, 266] width 23 height 4
click at [79, 122] on div "usual" at bounding box center [103, 119] width 123 height 7
click at [408, 266] on span at bounding box center [410, 266] width 9 height 9
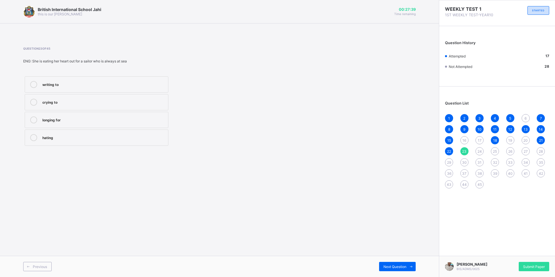
click at [66, 121] on div "longing for" at bounding box center [103, 119] width 123 height 6
click at [390, 264] on div "Next Question" at bounding box center [397, 266] width 37 height 9
click at [86, 124] on label "became disorganized" at bounding box center [97, 120] width 144 height 16
click at [402, 265] on span "Next Question" at bounding box center [394, 266] width 23 height 4
click at [106, 137] on div "Stay out of financial difficulty" at bounding box center [103, 137] width 123 height 6
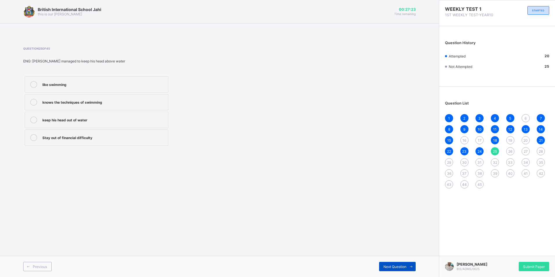
click at [398, 268] on span "Next Question" at bounding box center [394, 266] width 23 height 4
click at [81, 142] on label "taxonomist" at bounding box center [97, 137] width 144 height 16
click at [393, 268] on span "Next Question" at bounding box center [394, 266] width 23 height 4
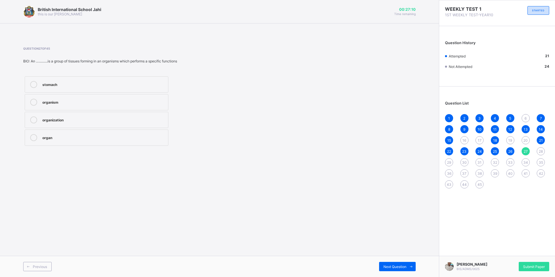
click at [121, 144] on label "organ" at bounding box center [97, 137] width 144 height 16
click at [392, 262] on div "Next Question" at bounding box center [397, 266] width 37 height 9
click at [115, 80] on label "system" at bounding box center [97, 84] width 144 height 16
click at [391, 266] on span "Next Question" at bounding box center [394, 266] width 23 height 4
click at [56, 116] on label "11" at bounding box center [97, 120] width 144 height 16
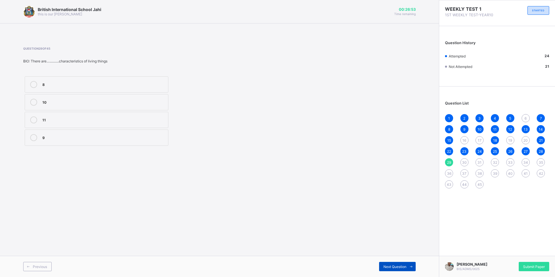
click at [404, 267] on span "Next Question" at bounding box center [394, 266] width 23 height 4
click at [74, 141] on label "living &non living things" at bounding box center [97, 137] width 144 height 16
click at [404, 266] on span "Next Question" at bounding box center [394, 266] width 23 height 4
click at [83, 122] on div "Responsibility" at bounding box center [103, 119] width 123 height 7
click at [406, 267] on span "Next Question" at bounding box center [394, 266] width 23 height 4
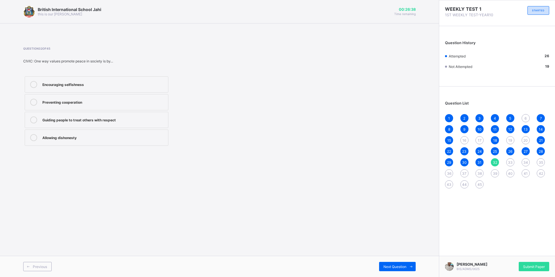
drag, startPoint x: 133, startPoint y: 124, endPoint x: 190, endPoint y: 160, distance: 66.6
click at [134, 125] on label "Guiding people to treat others with respect" at bounding box center [97, 120] width 144 height 16
click at [404, 265] on span "Next Question" at bounding box center [394, 266] width 23 height 4
click at [128, 119] on div "They encourage dishonesty" at bounding box center [103, 119] width 123 height 6
click at [394, 263] on div "Next Question" at bounding box center [397, 266] width 37 height 9
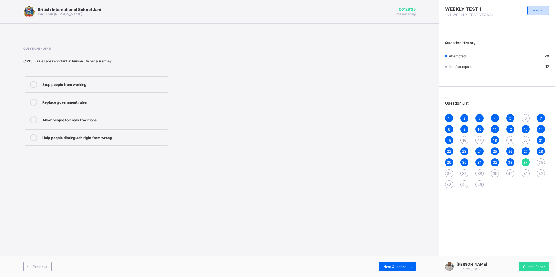
drag, startPoint x: 141, startPoint y: 144, endPoint x: 187, endPoint y: 161, distance: 48.7
click at [141, 144] on label "Help people distinguish right from wrong" at bounding box center [97, 137] width 144 height 16
click at [406, 268] on span at bounding box center [410, 266] width 9 height 9
click at [115, 102] on div "A principle that guides behaviour" at bounding box center [103, 102] width 123 height 6
click at [395, 264] on span "Next Question" at bounding box center [394, 266] width 23 height 4
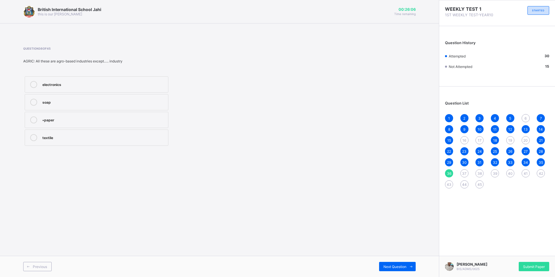
click at [88, 87] on div "electronics" at bounding box center [103, 84] width 123 height 7
click at [394, 263] on div "Next Question" at bounding box center [397, 266] width 37 height 9
click at [82, 141] on label "Food" at bounding box center [97, 137] width 144 height 16
click at [398, 269] on div "Next Question" at bounding box center [397, 266] width 37 height 9
click at [496, 128] on span "11" at bounding box center [494, 129] width 3 height 4
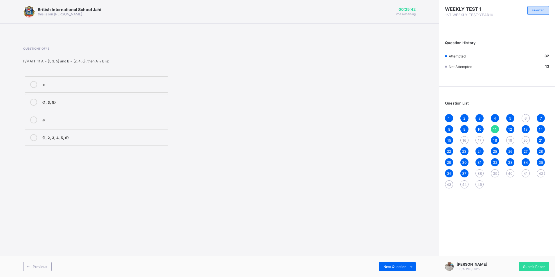
click at [526, 126] on div "13" at bounding box center [525, 129] width 8 height 8
click at [451, 139] on div "15" at bounding box center [449, 140] width 8 height 8
click at [492, 128] on div "11" at bounding box center [495, 129] width 8 height 8
click at [523, 127] on div "13" at bounding box center [525, 129] width 8 height 8
click at [449, 139] on span "15" at bounding box center [449, 140] width 4 height 4
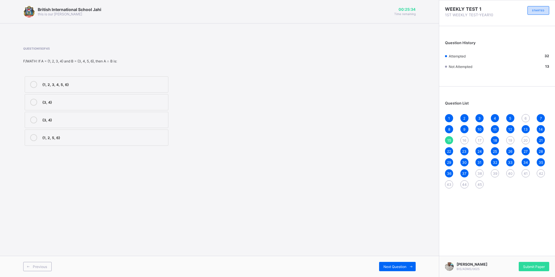
click at [524, 119] on div "6" at bounding box center [525, 118] width 8 height 8
click at [447, 129] on div "8" at bounding box center [449, 129] width 8 height 8
click at [465, 172] on span "37" at bounding box center [464, 173] width 4 height 4
click at [494, 126] on div "11" at bounding box center [495, 129] width 8 height 8
drag, startPoint x: 494, startPoint y: 126, endPoint x: 418, endPoint y: 112, distance: 77.1
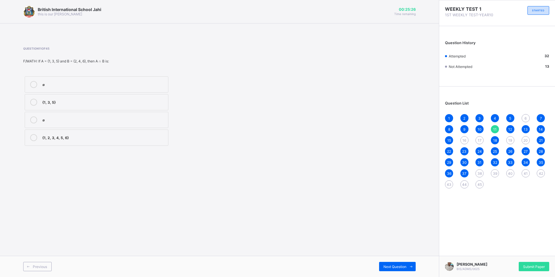
click at [418, 112] on div "British International School Jahi this is our [PERSON_NAME] 00:25:26 Time remai…" at bounding box center [219, 138] width 439 height 277
click at [524, 129] on span "13" at bounding box center [525, 129] width 4 height 4
click at [464, 170] on div "37" at bounding box center [464, 173] width 8 height 8
click at [404, 267] on span "Next Question" at bounding box center [394, 266] width 23 height 4
click at [76, 100] on div "Agronomy" at bounding box center [103, 102] width 123 height 6
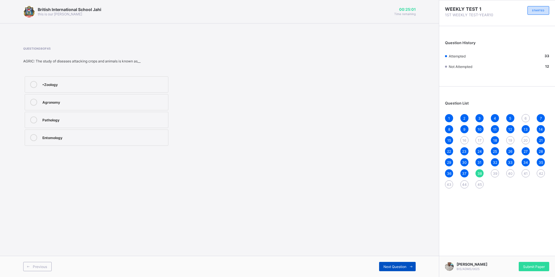
click at [386, 263] on div "Next Question" at bounding box center [397, 266] width 37 height 9
click at [44, 266] on span "Previous" at bounding box center [40, 266] width 14 height 4
click at [394, 264] on span "Next Question" at bounding box center [394, 266] width 23 height 4
click at [78, 139] on div "field/cultivation" at bounding box center [103, 137] width 123 height 6
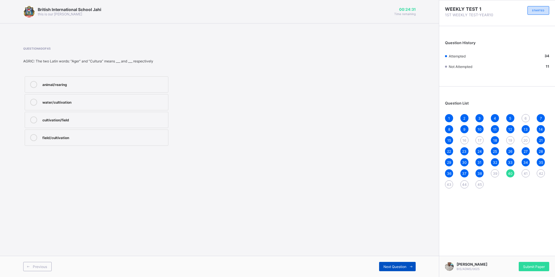
click at [388, 262] on div "Next Question" at bounding box center [397, 266] width 37 height 9
click at [132, 135] on div "Air" at bounding box center [103, 137] width 123 height 6
click at [80, 103] on div "Water (H₂O)" at bounding box center [103, 102] width 123 height 6
click at [386, 265] on span "Next Question" at bounding box center [394, 266] width 23 height 4
click at [96, 107] on label "Chemical change" at bounding box center [97, 102] width 144 height 16
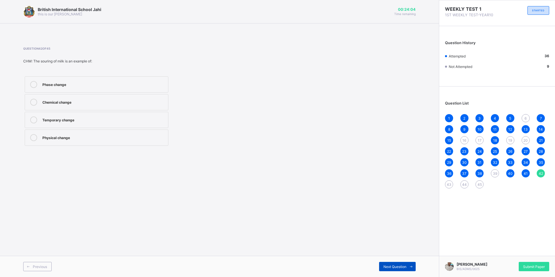
click at [408, 263] on span at bounding box center [410, 266] width 9 height 9
click at [126, 100] on div "Boiling water" at bounding box center [103, 102] width 123 height 6
click at [379, 266] on div "Next Question" at bounding box center [397, 266] width 37 height 9
click at [45, 265] on span "Previous" at bounding box center [40, 266] width 14 height 4
click at [386, 267] on span "Next Question" at bounding box center [394, 266] width 23 height 4
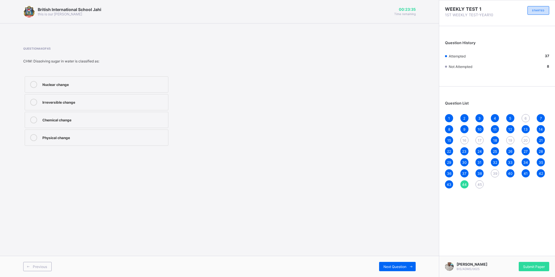
click at [68, 101] on div "Irreversible change" at bounding box center [103, 102] width 123 height 6
click at [389, 266] on span "Next Question" at bounding box center [394, 266] width 23 height 4
click at [68, 118] on div "Melting of ice" at bounding box center [103, 119] width 123 height 6
click at [525, 117] on span "6" at bounding box center [525, 118] width 2 height 4
click at [466, 141] on span "16" at bounding box center [464, 140] width 4 height 4
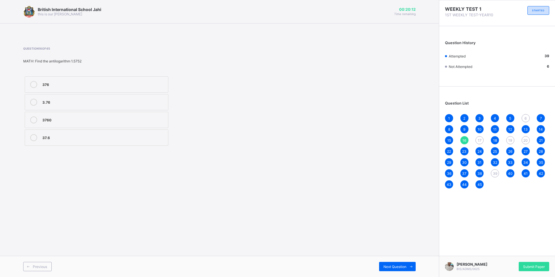
click at [479, 137] on div "17" at bounding box center [479, 140] width 8 height 8
click at [466, 142] on div "16" at bounding box center [464, 140] width 8 height 8
click at [527, 119] on div "6" at bounding box center [525, 118] width 8 height 8
click at [63, 101] on div "a√2" at bounding box center [103, 102] width 123 height 6
click at [460, 138] on div "16" at bounding box center [464, 140] width 8 height 8
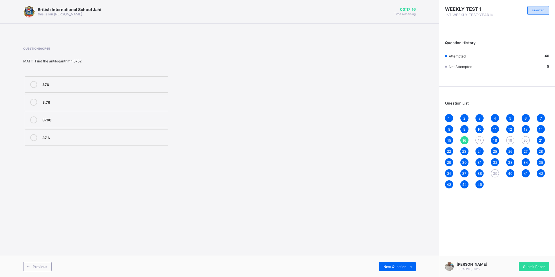
click at [495, 172] on span "39" at bounding box center [495, 173] width 4 height 4
click at [464, 140] on span "16" at bounding box center [464, 140] width 4 height 4
click at [477, 142] on div "17" at bounding box center [479, 140] width 8 height 8
click at [513, 140] on div "19" at bounding box center [510, 140] width 8 height 8
drag, startPoint x: 56, startPoint y: 124, endPoint x: 69, endPoint y: 136, distance: 17.8
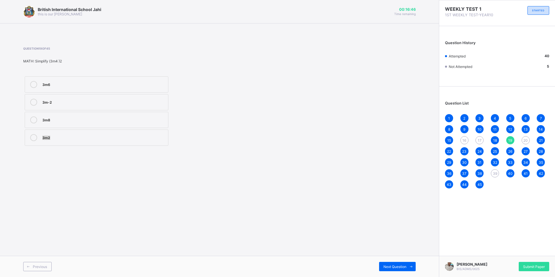
click at [69, 136] on div "3m6 3m-2 3m8 3m2" at bounding box center [96, 111] width 147 height 72
click at [61, 120] on div "3m8" at bounding box center [103, 119] width 123 height 6
click at [526, 140] on span "20" at bounding box center [525, 140] width 4 height 4
click at [62, 118] on div "36a" at bounding box center [103, 119] width 123 height 6
click at [495, 175] on span "39" at bounding box center [495, 173] width 4 height 4
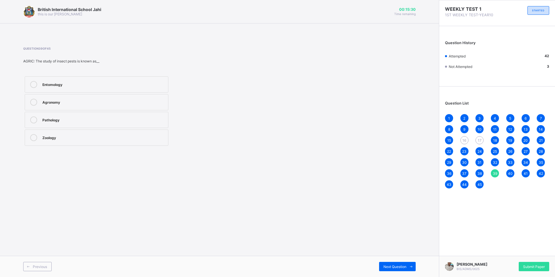
click at [78, 99] on div "Agronomy" at bounding box center [103, 102] width 123 height 6
click at [464, 137] on div "16" at bounding box center [464, 140] width 8 height 8
click at [93, 104] on div "3.76" at bounding box center [103, 102] width 123 height 6
click at [51, 139] on div "37.6" at bounding box center [103, 137] width 123 height 6
click at [55, 147] on div "376 3.76 3760 37.6" at bounding box center [96, 111] width 147 height 72
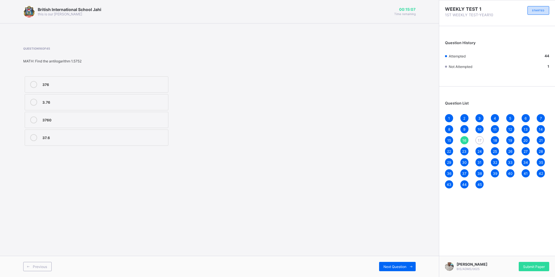
click at [54, 140] on div "37.6" at bounding box center [103, 137] width 123 height 7
click at [54, 139] on div "37.6" at bounding box center [103, 137] width 123 height 6
click at [55, 138] on div "37.6" at bounding box center [103, 137] width 123 height 6
click at [58, 138] on div "37.6" at bounding box center [103, 137] width 123 height 6
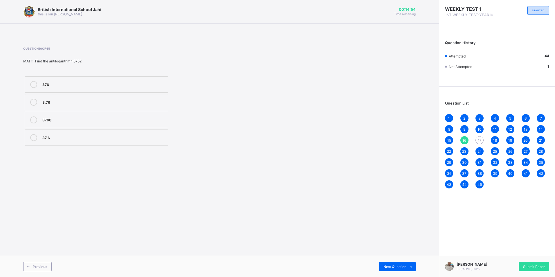
click at [479, 138] on span "17" at bounding box center [480, 140] width 4 height 4
click at [78, 102] on div "0.9995" at bounding box center [103, 102] width 123 height 6
click at [466, 139] on span "16" at bounding box center [464, 140] width 4 height 4
click at [402, 267] on span "Next Question" at bounding box center [394, 266] width 23 height 4
click at [542, 266] on span "Submit Paper" at bounding box center [534, 266] width 22 height 4
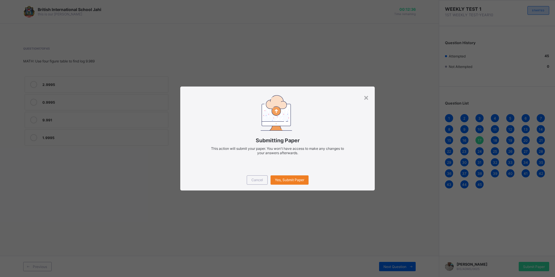
click at [293, 186] on div "Cancel Yes, Submit Paper" at bounding box center [277, 179] width 194 height 21
click at [294, 180] on span "Yes, Submit Paper" at bounding box center [289, 180] width 29 height 4
click at [300, 176] on div "Yes, Submit Paper" at bounding box center [289, 179] width 38 height 9
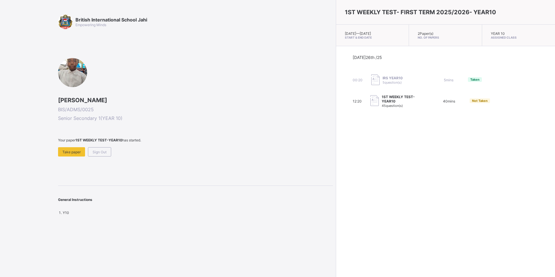
drag, startPoint x: 116, startPoint y: 139, endPoint x: 149, endPoint y: 105, distance: 47.6
click at [149, 105] on span at bounding box center [195, 105] width 275 height 3
click at [73, 151] on span "Take paper" at bounding box center [71, 152] width 18 height 4
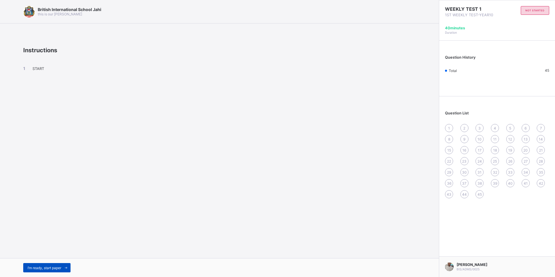
click at [28, 264] on div "I’m ready, start paper" at bounding box center [46, 267] width 47 height 9
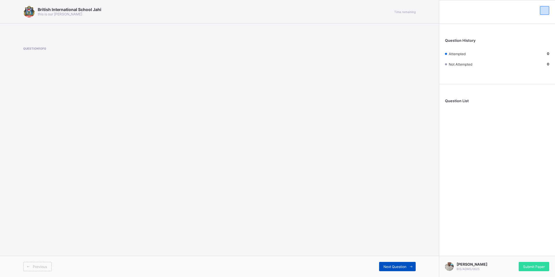
click at [386, 264] on span "Next Question" at bounding box center [394, 266] width 23 height 4
click at [48, 268] on div "Previous" at bounding box center [37, 266] width 28 height 9
click at [262, 220] on div "British International School Jahi this is our motton Time remaining Question 1 …" at bounding box center [219, 138] width 439 height 277
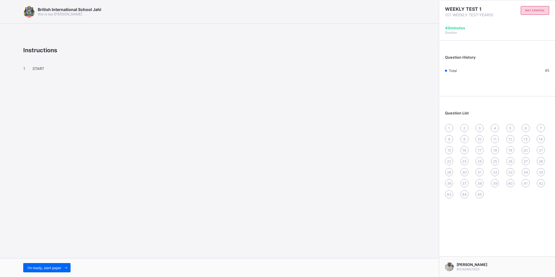
click at [447, 125] on div "1 2 3 4 5 6 7 8 9 10 11 12 13 14 15 16 17 18 19 20 21 22 23 24 25 26 27 28 29 3…" at bounding box center [497, 161] width 104 height 74
drag, startPoint x: 447, startPoint y: 128, endPoint x: 297, endPoint y: 162, distance: 154.3
click at [446, 129] on div "1" at bounding box center [449, 128] width 8 height 8
click at [62, 264] on div "I’m ready, start paper" at bounding box center [46, 267] width 47 height 9
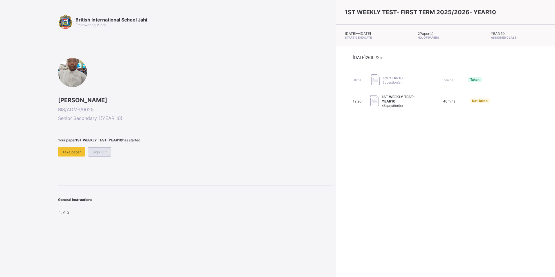
click at [107, 151] on div "Sign Out" at bounding box center [99, 151] width 23 height 9
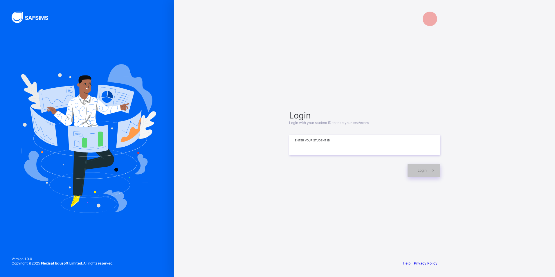
click at [320, 142] on input at bounding box center [364, 145] width 151 height 20
type input "*"
type input "**********"
click at [429, 171] on span at bounding box center [432, 170] width 13 height 13
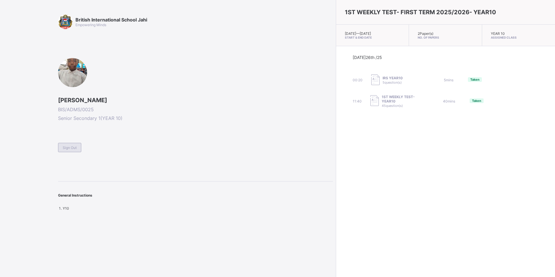
click at [72, 149] on span "Sign Out" at bounding box center [70, 147] width 14 height 4
